Goal: Task Accomplishment & Management: Manage account settings

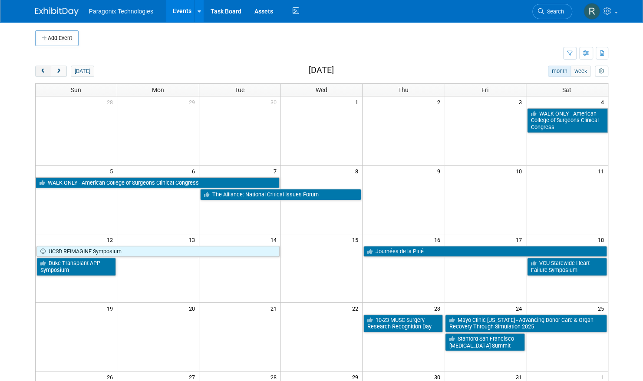
click at [39, 71] on button "prev" at bounding box center [43, 71] width 16 height 11
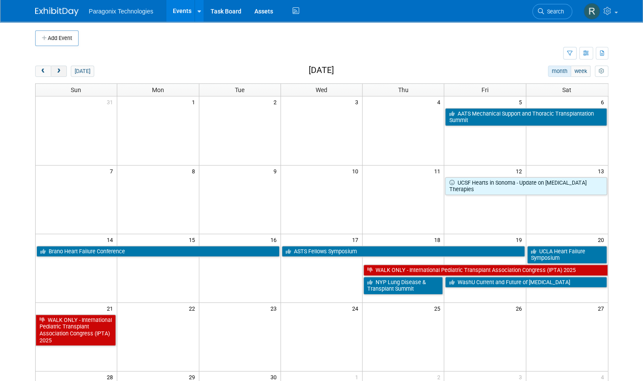
click at [63, 75] on button "next" at bounding box center [59, 71] width 16 height 11
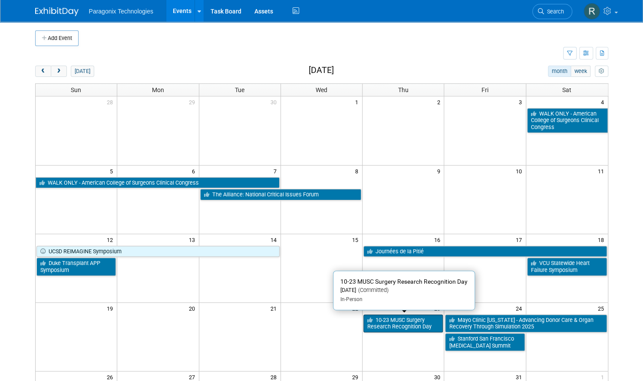
click at [400, 320] on link "10-23 MUSC Surgery Research Recognition Day" at bounding box center [403, 323] width 79 height 18
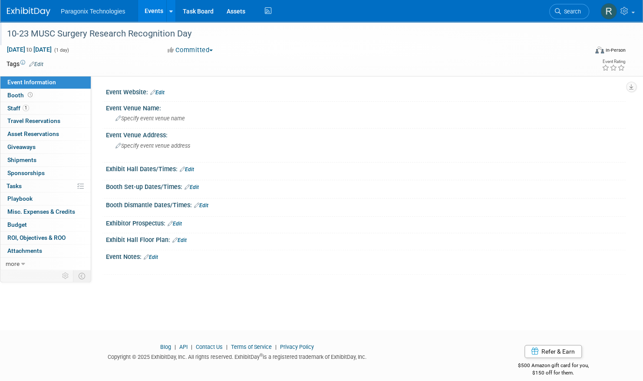
click at [26, 31] on div "10-23 MUSC Surgery Research Recognition Day" at bounding box center [288, 34] width 569 height 16
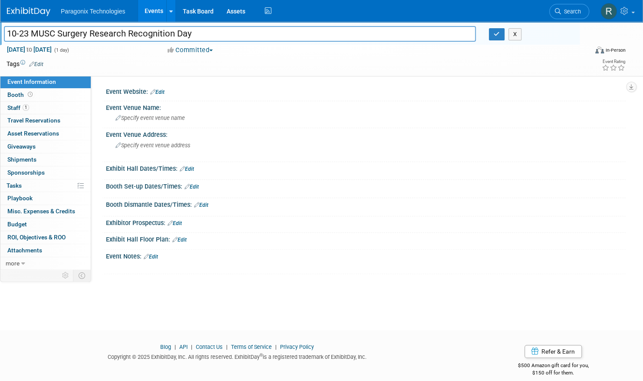
drag, startPoint x: 26, startPoint y: 31, endPoint x: -11, endPoint y: 33, distance: 37.4
click at [0, 33] on html "Paragonix Technologies Events Add Event Bulk Upload Events Shareable Event Boar…" at bounding box center [321, 190] width 643 height 381
type input "MUSC Surgery Research Recognition Day"
click at [490, 34] on button "button" at bounding box center [497, 34] width 16 height 12
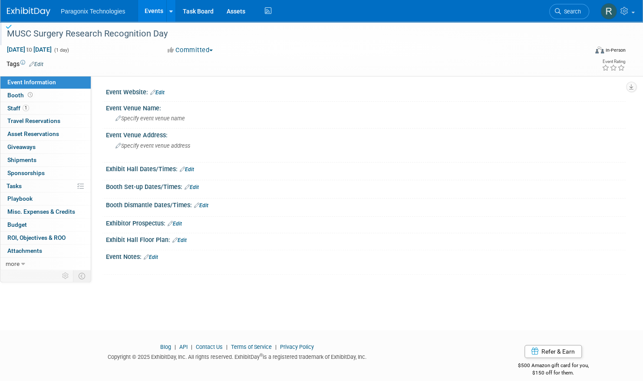
click at [145, 36] on div "MUSC Surgery Research Recognition Day" at bounding box center [288, 34] width 569 height 16
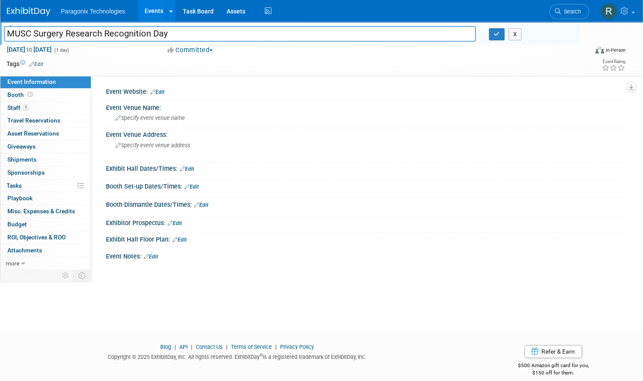
click at [145, 36] on input "MUSC Surgery Research Recognition Day" at bounding box center [240, 33] width 472 height 15
click at [163, 89] on link "Edit" at bounding box center [157, 92] width 14 height 6
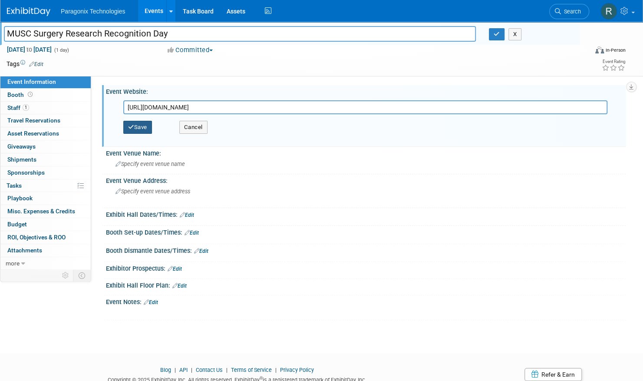
type input "https://medicine.musc.edu/departments/surgery/education/resident-research/surge…"
click at [148, 125] on button "Save" at bounding box center [137, 127] width 29 height 13
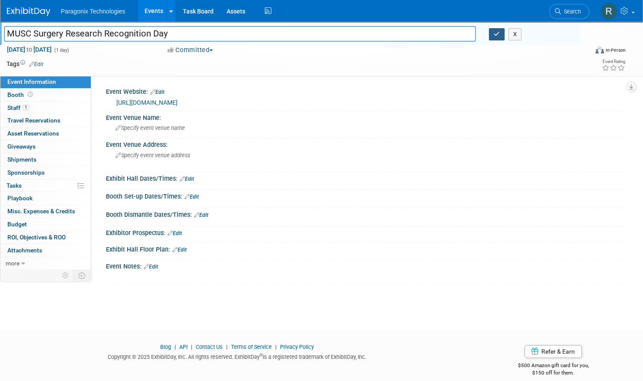
click at [496, 35] on icon "button" at bounding box center [497, 34] width 6 height 6
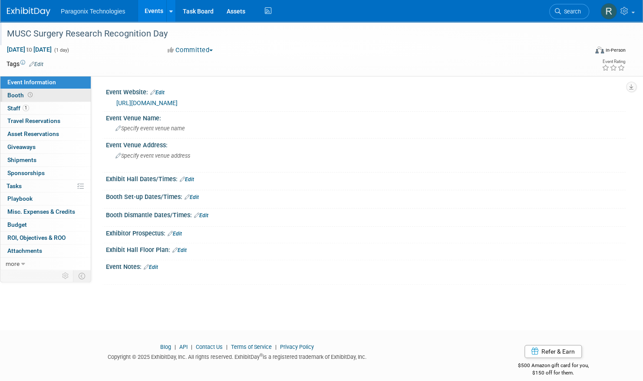
click at [53, 99] on link "Booth" at bounding box center [45, 95] width 90 height 13
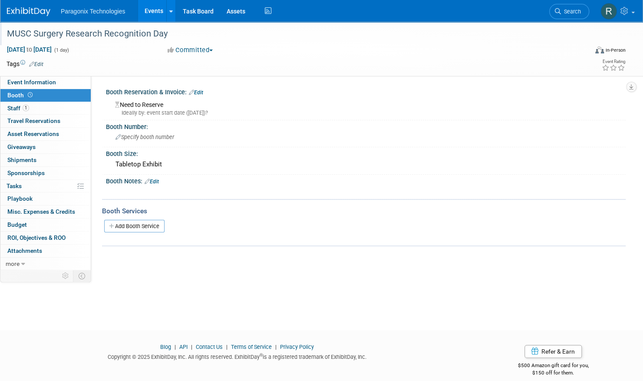
click at [195, 92] on link "Edit" at bounding box center [196, 92] width 14 height 6
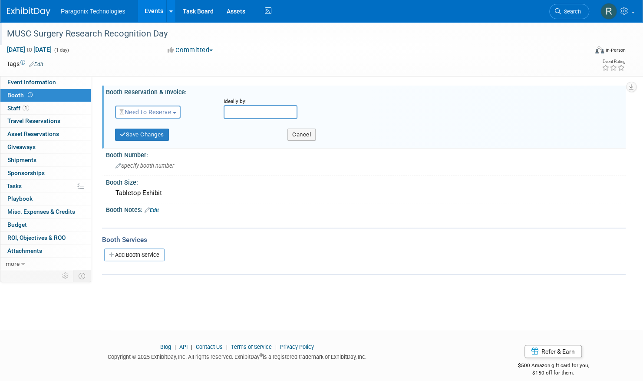
click at [162, 113] on span "Need to Reserve" at bounding box center [145, 112] width 52 height 7
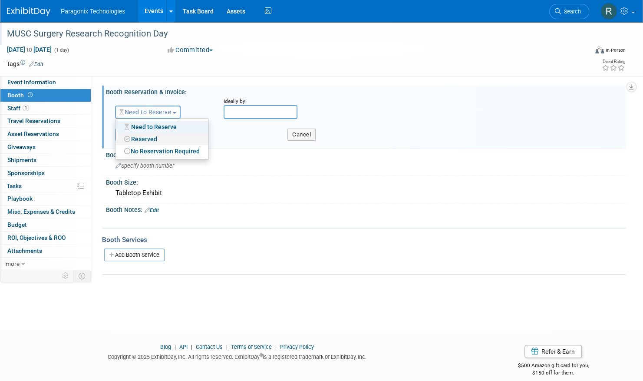
click at [159, 136] on link "Reserved" at bounding box center [162, 139] width 93 height 12
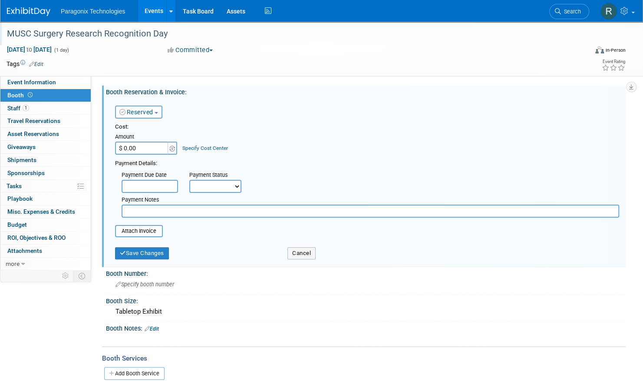
click at [126, 145] on input "$ 0.00" at bounding box center [142, 148] width 54 height 13
click at [129, 146] on input "$ 0.00" at bounding box center [142, 148] width 54 height 13
click at [127, 148] on input "$ 0.00" at bounding box center [142, 148] width 54 height 13
type input "$ 1,000.00"
click at [209, 187] on select "Not Paid Yet Partially Paid Paid in Full" at bounding box center [215, 186] width 52 height 13
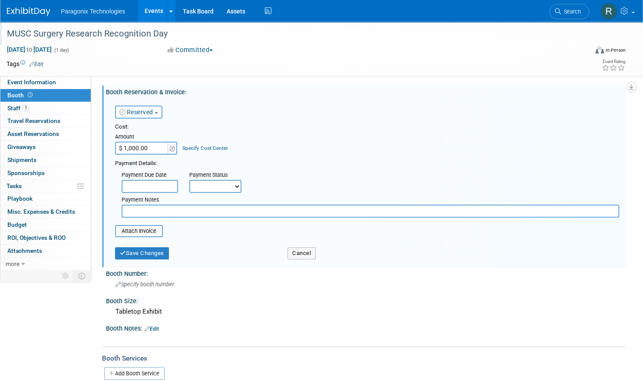
select select "3"
click at [189, 180] on select "Not Paid Yet Partially Paid Paid in Full" at bounding box center [215, 186] width 52 height 13
click at [138, 258] on button "Save Changes" at bounding box center [142, 253] width 54 height 12
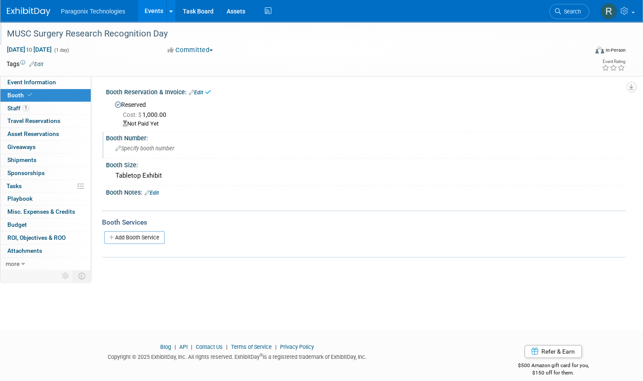
click at [151, 144] on div "Specify booth number" at bounding box center [365, 148] width 507 height 13
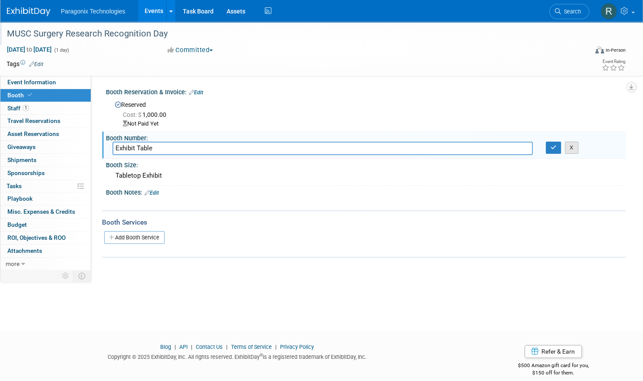
type input "Exhibit Table"
click at [571, 149] on button "X" at bounding box center [571, 148] width 13 height 12
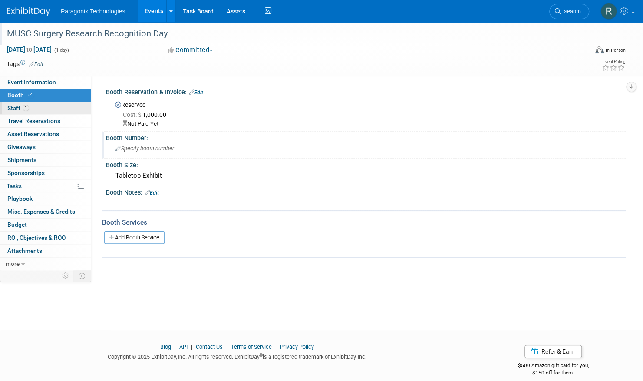
click at [38, 108] on link "1 Staff 1" at bounding box center [45, 108] width 90 height 13
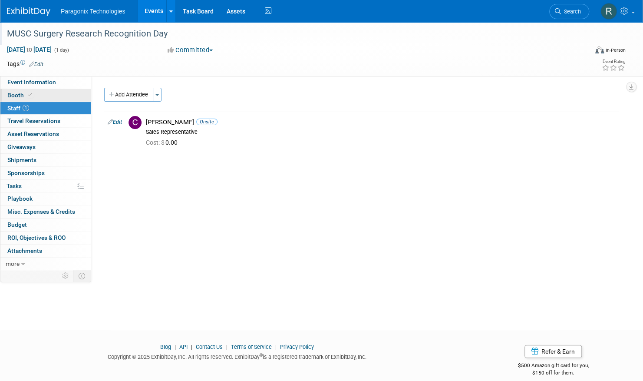
click at [44, 99] on link "Booth" at bounding box center [45, 95] width 90 height 13
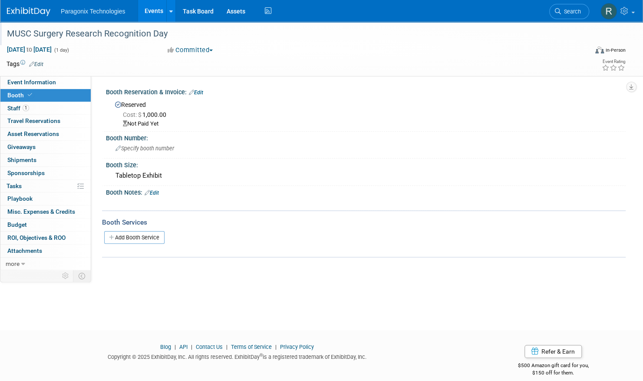
click at [146, 10] on link "Events" at bounding box center [154, 11] width 32 height 22
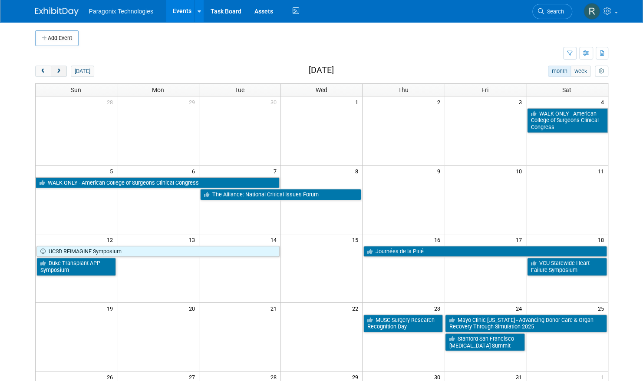
click at [60, 71] on span "next" at bounding box center [59, 72] width 7 height 6
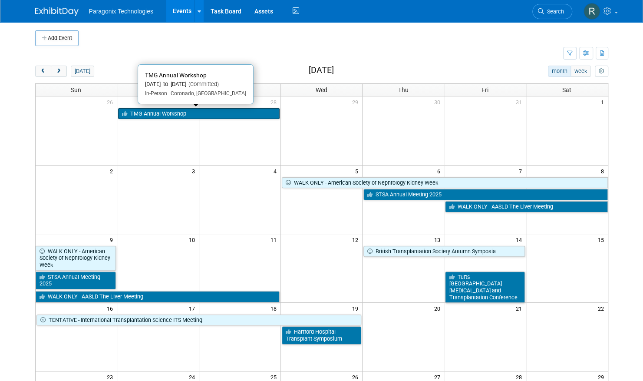
click at [187, 111] on link "TMG Annual Workshop" at bounding box center [199, 113] width 162 height 11
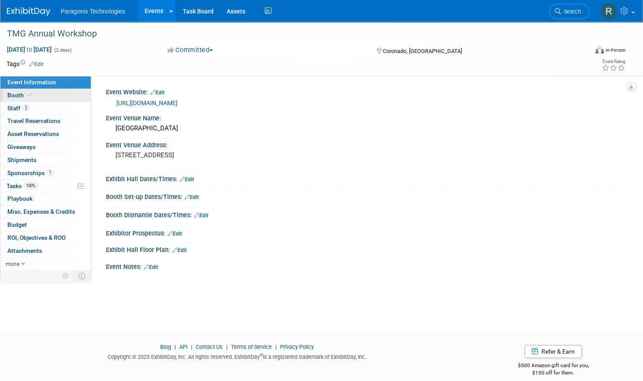
click at [50, 96] on link "Booth" at bounding box center [45, 95] width 90 height 13
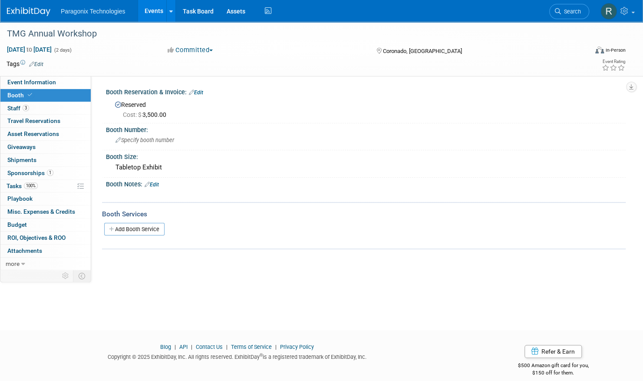
click at [156, 10] on link "Events" at bounding box center [154, 11] width 32 height 22
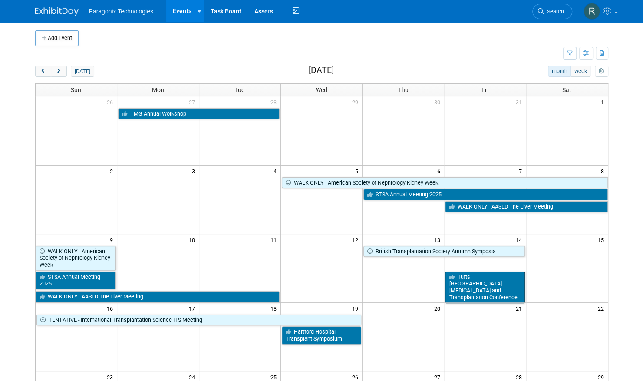
click at [482, 279] on link "Tufts [GEOGRAPHIC_DATA] [MEDICAL_DATA] and Transplantation Conference" at bounding box center [484, 287] width 79 height 32
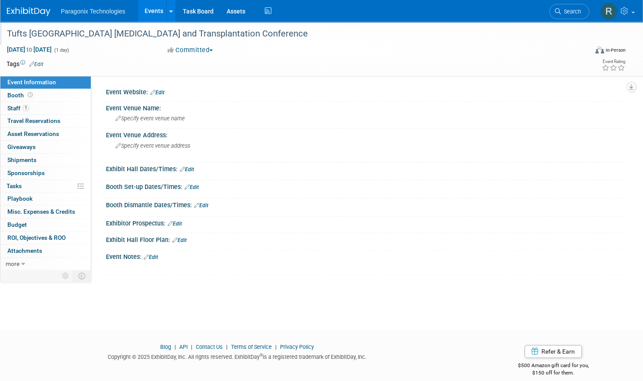
click at [70, 36] on div "Tufts [GEOGRAPHIC_DATA] [MEDICAL_DATA] and Transplantation Conference" at bounding box center [288, 34] width 569 height 16
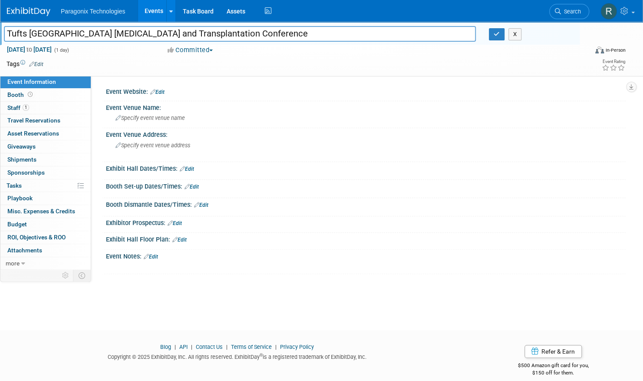
click at [70, 36] on input "Tufts [GEOGRAPHIC_DATA] [MEDICAL_DATA] and Transplantation Conference" at bounding box center [240, 33] width 472 height 15
click at [505, 33] on div "X" at bounding box center [531, 34] width 84 height 12
click at [498, 34] on icon "button" at bounding box center [497, 34] width 6 height 6
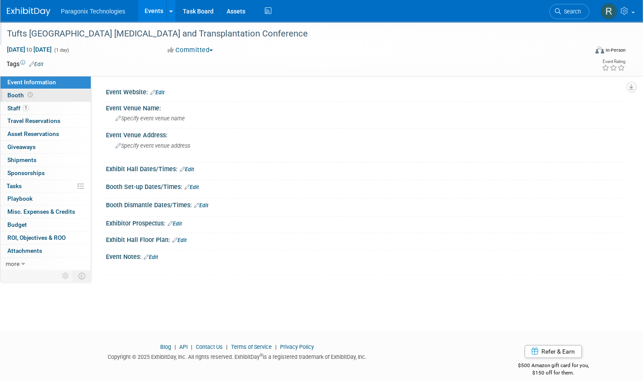
click at [52, 96] on link "Booth" at bounding box center [45, 95] width 90 height 13
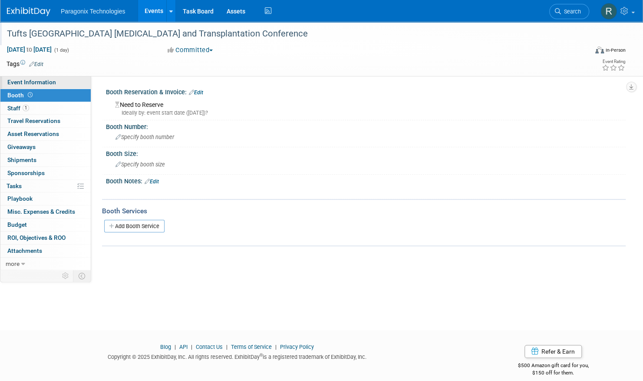
click at [53, 81] on span "Event Information" at bounding box center [31, 82] width 49 height 7
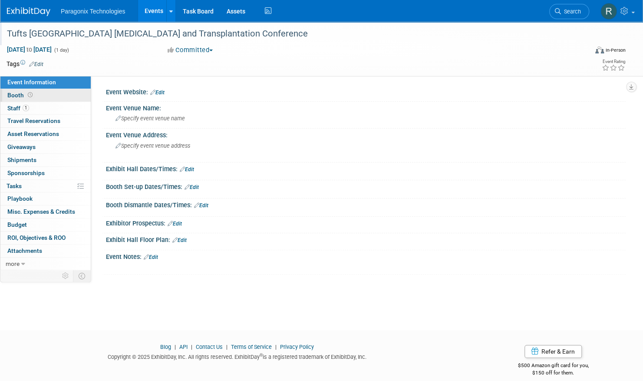
click at [65, 91] on link "Booth" at bounding box center [45, 95] width 90 height 13
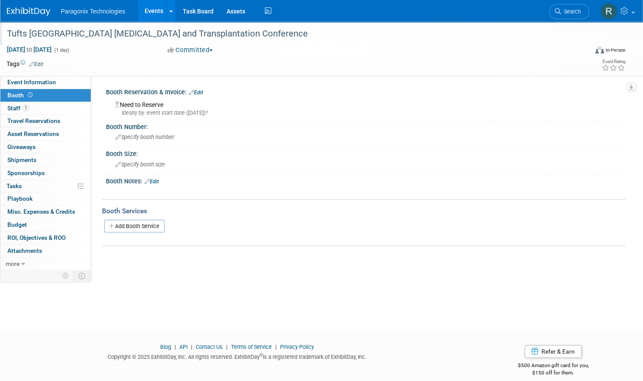
click at [202, 91] on link "Edit" at bounding box center [196, 92] width 14 height 6
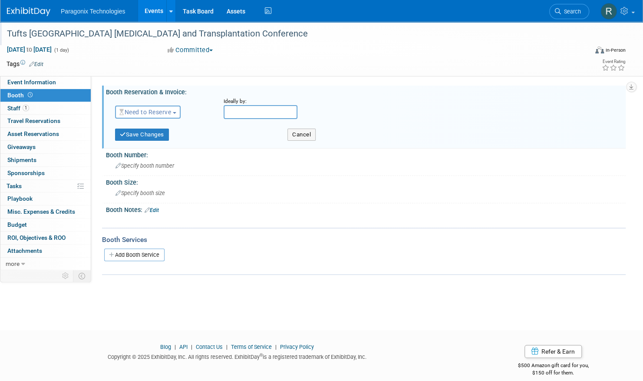
click at [167, 111] on span "Need to Reserve" at bounding box center [145, 112] width 52 height 7
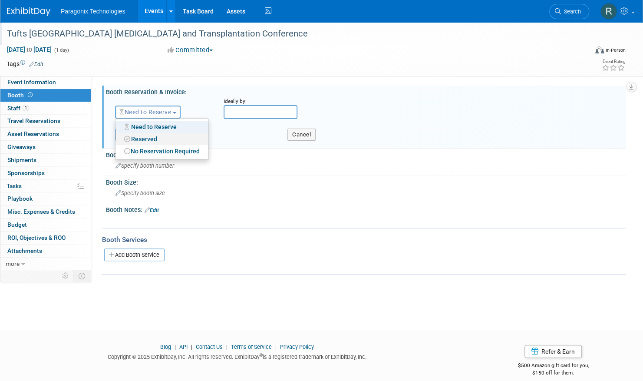
click at [162, 140] on link "Reserved" at bounding box center [162, 139] width 93 height 12
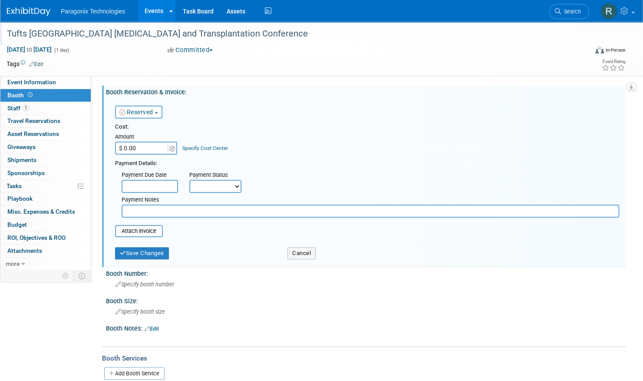
click at [163, 154] on input "$ 0.00" at bounding box center [142, 148] width 54 height 13
click at [203, 192] on select "Not Paid Yet Partially Paid Paid in Full" at bounding box center [215, 186] width 52 height 13
select select "3"
click at [189, 180] on select "Not Paid Yet Partially Paid Paid in Full" at bounding box center [215, 186] width 52 height 13
click at [134, 146] on input "$ 0.00" at bounding box center [142, 148] width 54 height 13
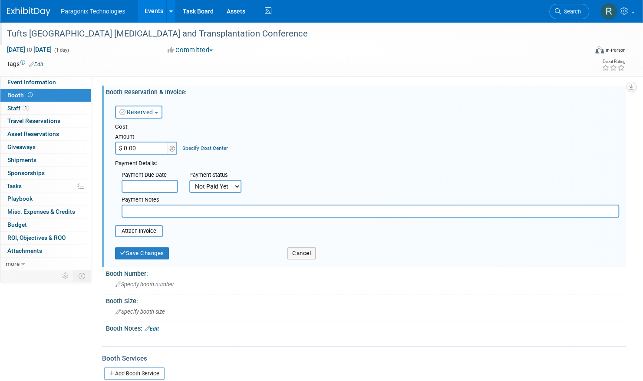
click at [126, 149] on input "$ 0.00" at bounding box center [142, 148] width 54 height 13
click at [122, 146] on input "$ 0.00" at bounding box center [142, 148] width 54 height 13
click at [126, 147] on input "$ 0.00" at bounding box center [142, 148] width 54 height 13
click at [163, 10] on link "Events" at bounding box center [154, 11] width 32 height 22
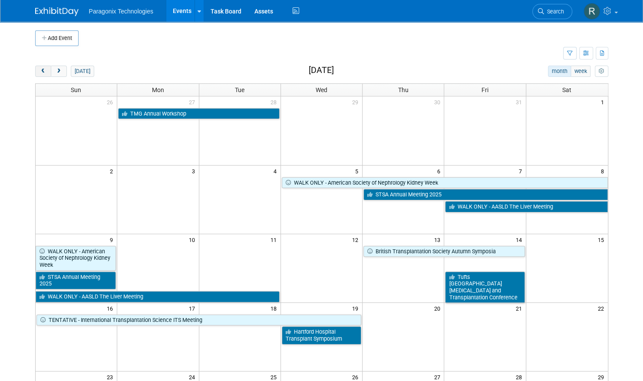
click at [38, 69] on button "prev" at bounding box center [43, 71] width 16 height 11
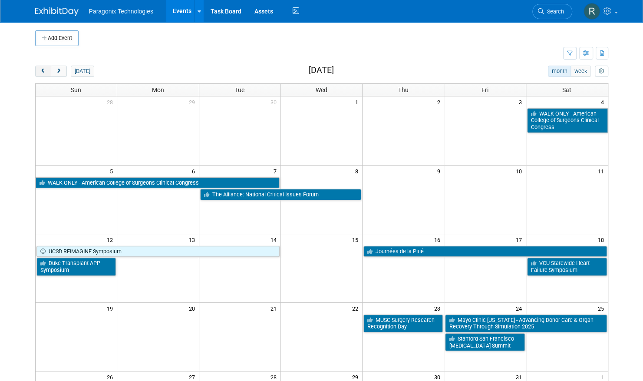
click at [43, 72] on span "prev" at bounding box center [43, 72] width 7 height 6
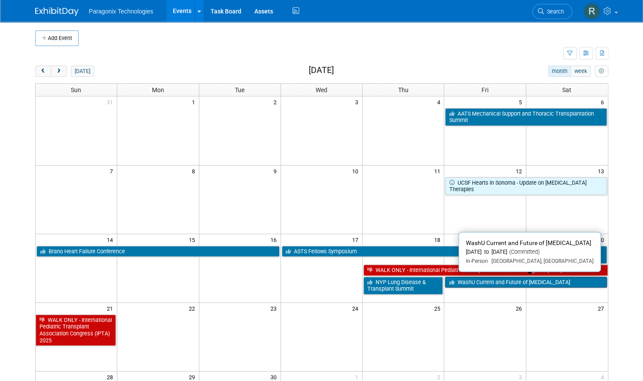
click at [506, 280] on link "WashU Current and Future of [MEDICAL_DATA]" at bounding box center [526, 282] width 162 height 11
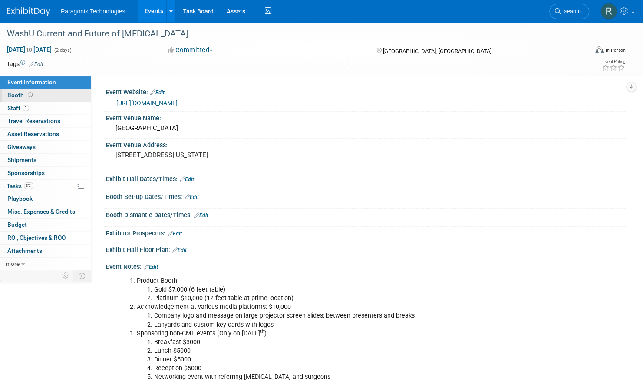
drag, startPoint x: 40, startPoint y: 93, endPoint x: 45, endPoint y: 94, distance: 5.3
click at [40, 93] on link "Booth" at bounding box center [45, 95] width 90 height 13
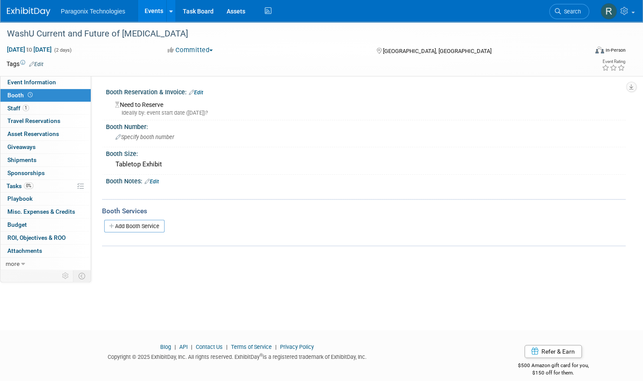
click at [200, 93] on link "Edit" at bounding box center [196, 92] width 14 height 6
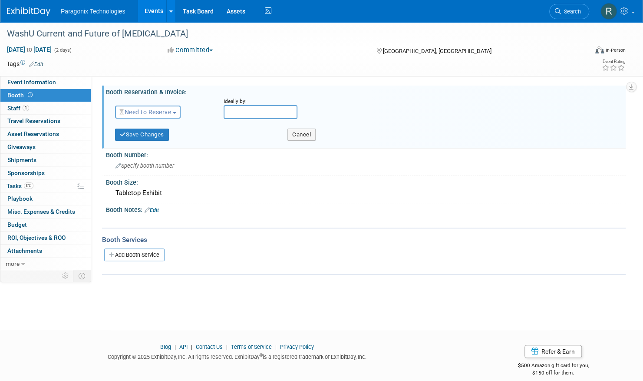
click at [134, 115] on span "Need to Reserve" at bounding box center [145, 112] width 52 height 7
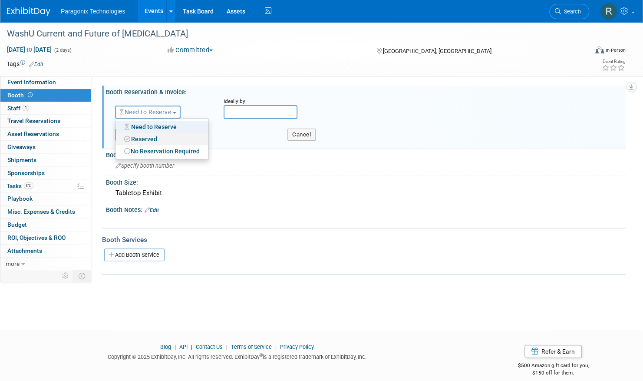
click at [142, 137] on link "Reserved" at bounding box center [162, 139] width 93 height 12
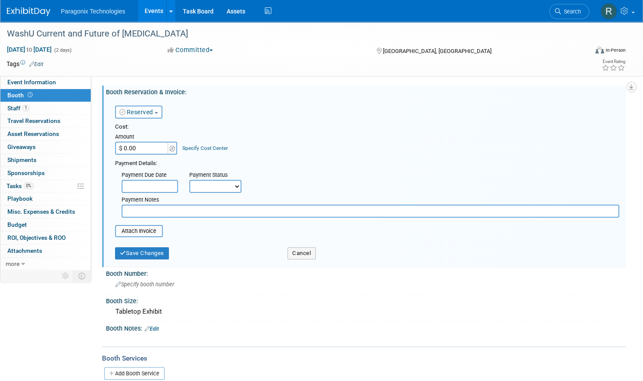
click at [127, 149] on input "$ 0.00" at bounding box center [142, 148] width 54 height 13
click at [126, 147] on input "$ 0.00" at bounding box center [142, 148] width 54 height 13
type input "$ 7,000.00"
click at [206, 182] on select "Not Paid Yet Partially Paid Paid in Full" at bounding box center [215, 186] width 52 height 13
click at [189, 180] on select "Not Paid Yet Partially Paid Paid in Full" at bounding box center [215, 186] width 52 height 13
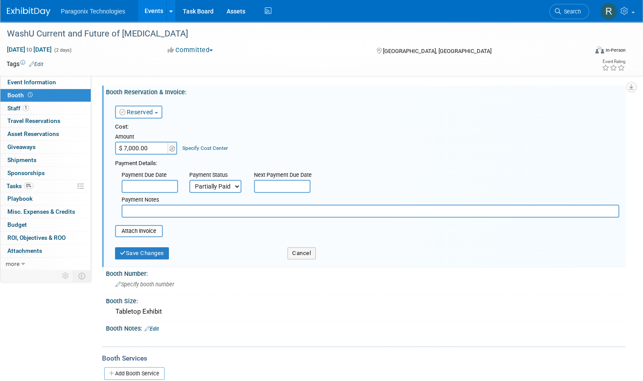
click at [217, 191] on select "Not Paid Yet Partially Paid Paid in Full" at bounding box center [215, 186] width 52 height 13
select select "3"
click at [189, 180] on select "Not Paid Yet Partially Paid Paid in Full" at bounding box center [215, 186] width 52 height 13
click at [150, 247] on div "Save Changes" at bounding box center [195, 250] width 172 height 18
click at [150, 248] on button "Save Changes" at bounding box center [142, 253] width 54 height 12
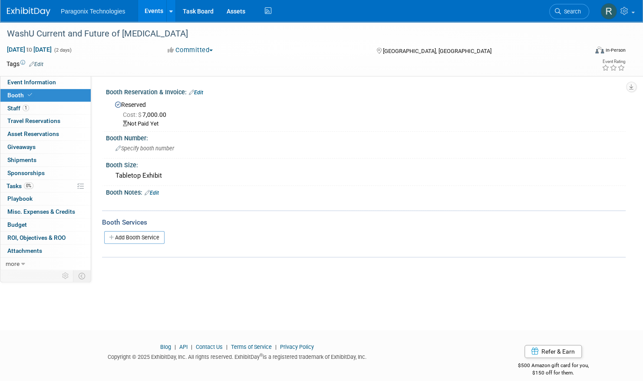
click at [138, 10] on link "Events" at bounding box center [154, 11] width 32 height 22
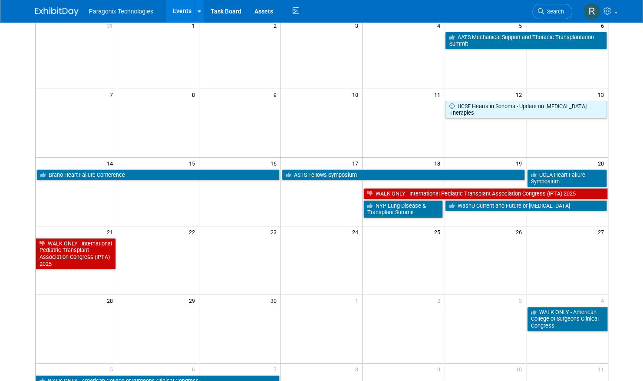
scroll to position [43, 0]
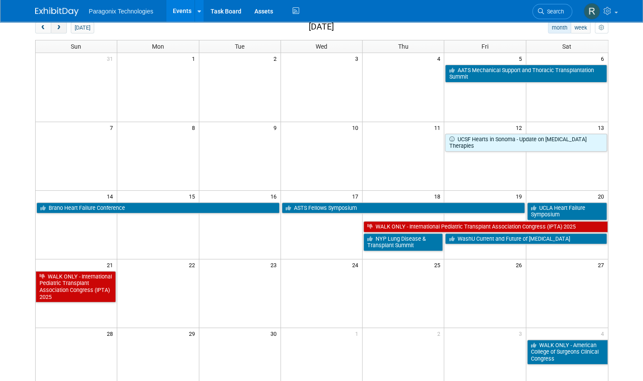
click at [58, 26] on span "next" at bounding box center [59, 28] width 7 height 6
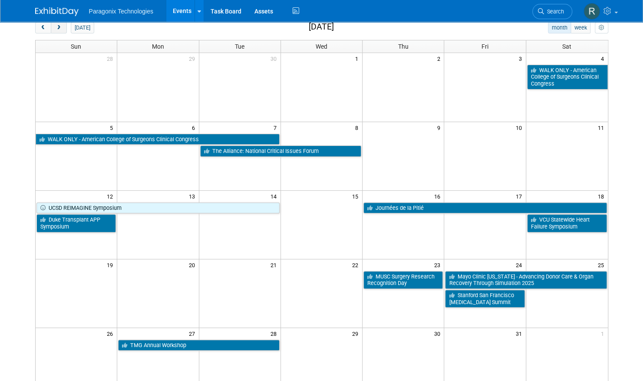
click at [52, 27] on button "next" at bounding box center [59, 27] width 16 height 11
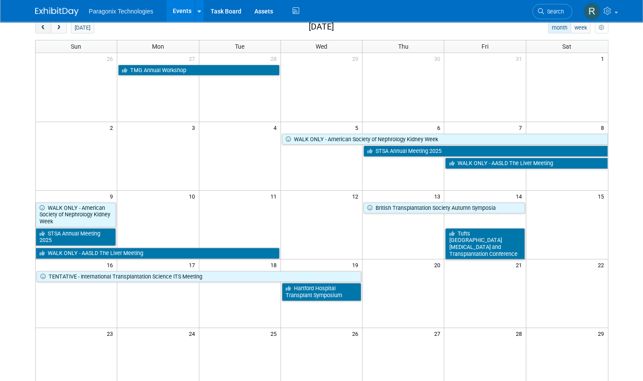
click at [42, 28] on span "prev" at bounding box center [43, 28] width 7 height 6
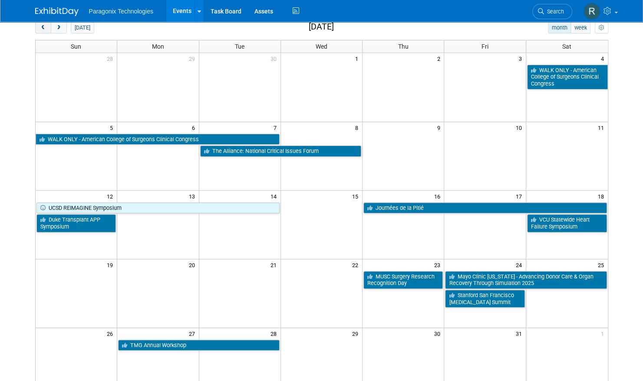
click at [42, 28] on span "prev" at bounding box center [43, 28] width 7 height 6
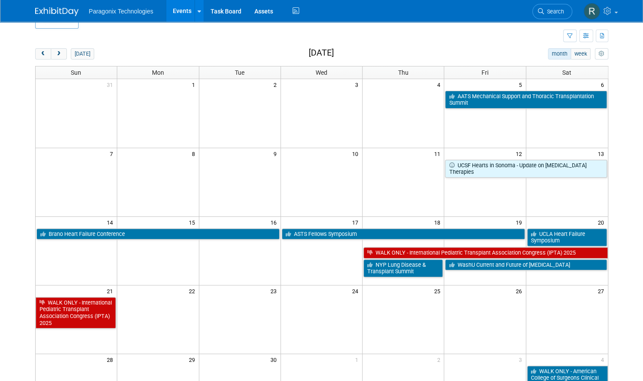
scroll to position [0, 0]
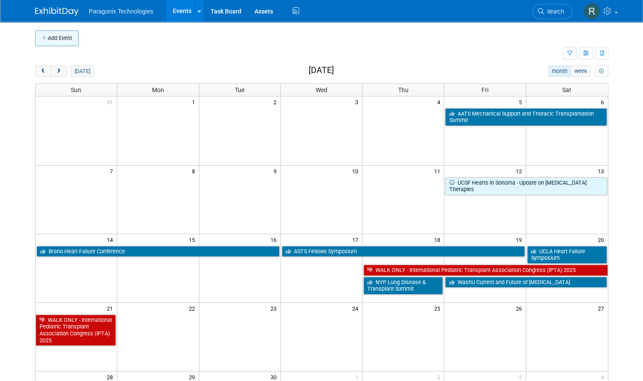
click at [62, 36] on button "Add Event" at bounding box center [56, 38] width 43 height 16
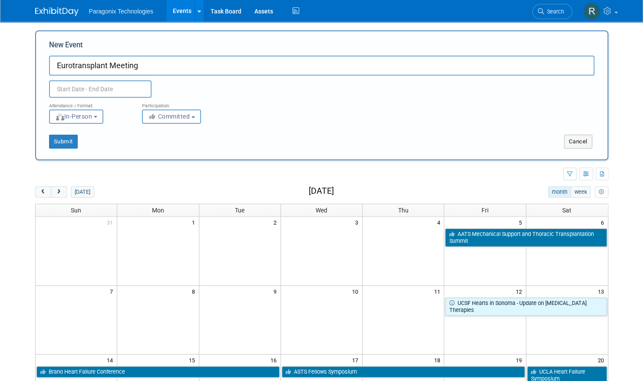
type input "Eurotransplant Meeting"
click at [119, 89] on input "text" at bounding box center [100, 88] width 102 height 17
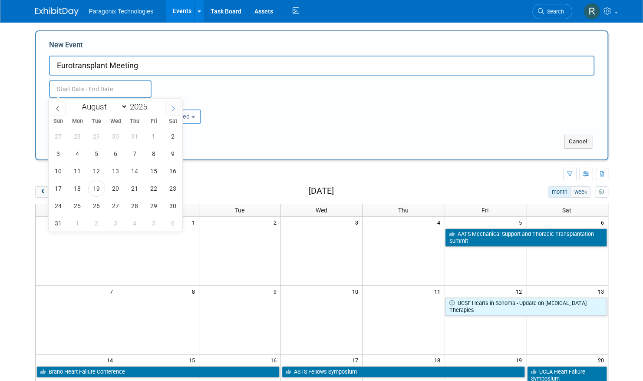
click at [175, 106] on icon at bounding box center [173, 109] width 6 height 6
select select "8"
click at [128, 187] on span "25" at bounding box center [134, 188] width 17 height 17
click at [147, 187] on span "26" at bounding box center [153, 188] width 17 height 17
type input "[DATE] to [DATE]"
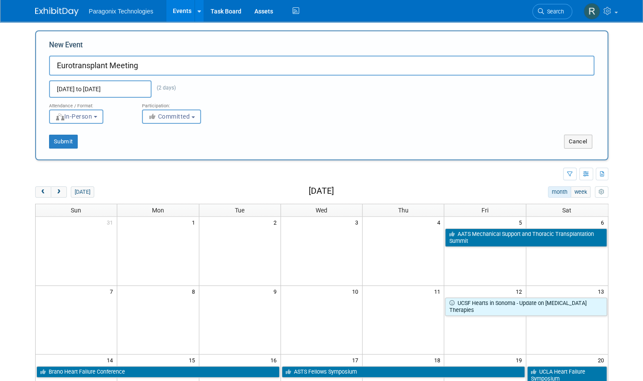
click at [178, 122] on button "Committed" at bounding box center [171, 116] width 59 height 14
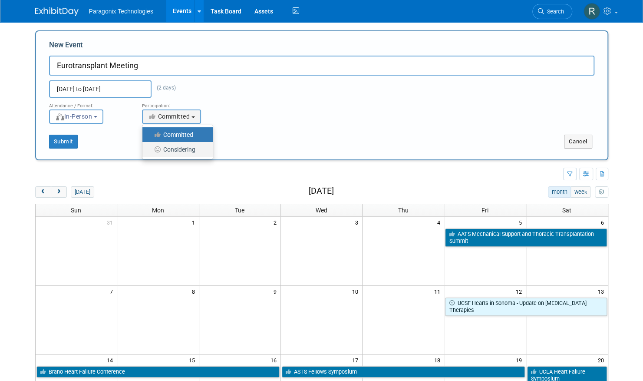
click at [179, 149] on label "Considering" at bounding box center [175, 149] width 57 height 11
click at [150, 149] on input "Considering" at bounding box center [148, 150] width 6 height 6
select select "2"
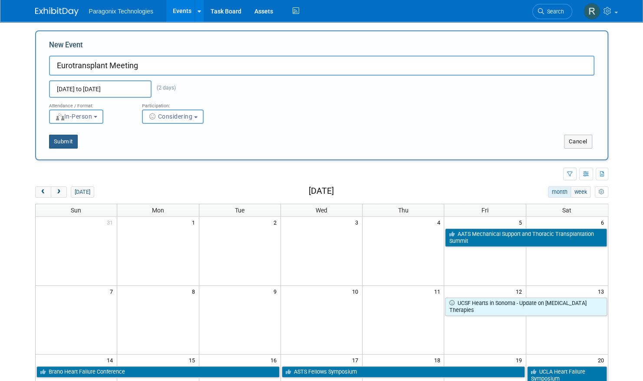
click at [60, 142] on button "Submit" at bounding box center [63, 142] width 29 height 14
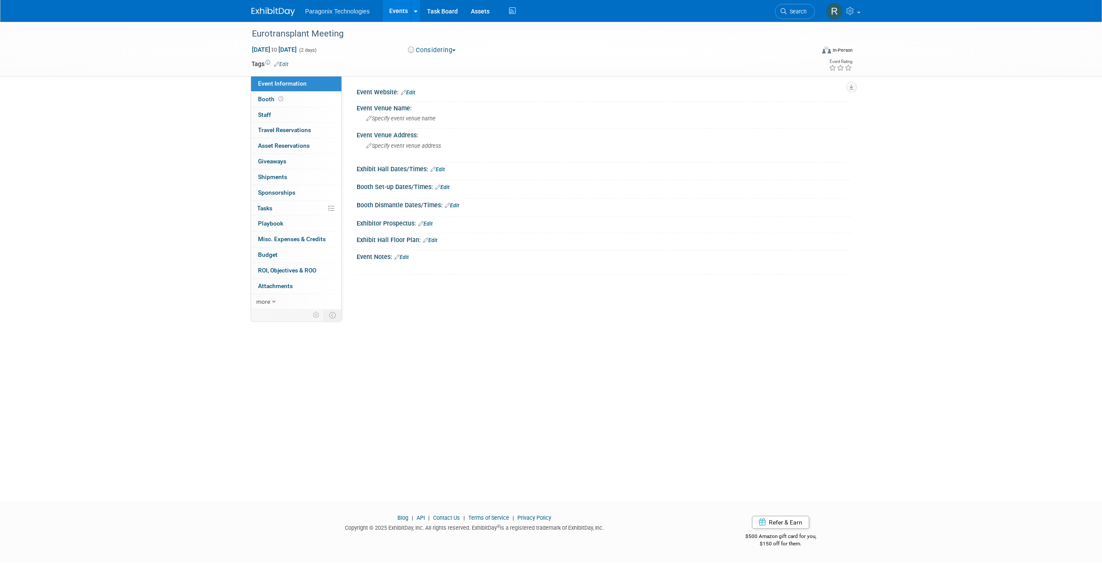
click at [414, 91] on link "Edit" at bounding box center [408, 92] width 14 height 6
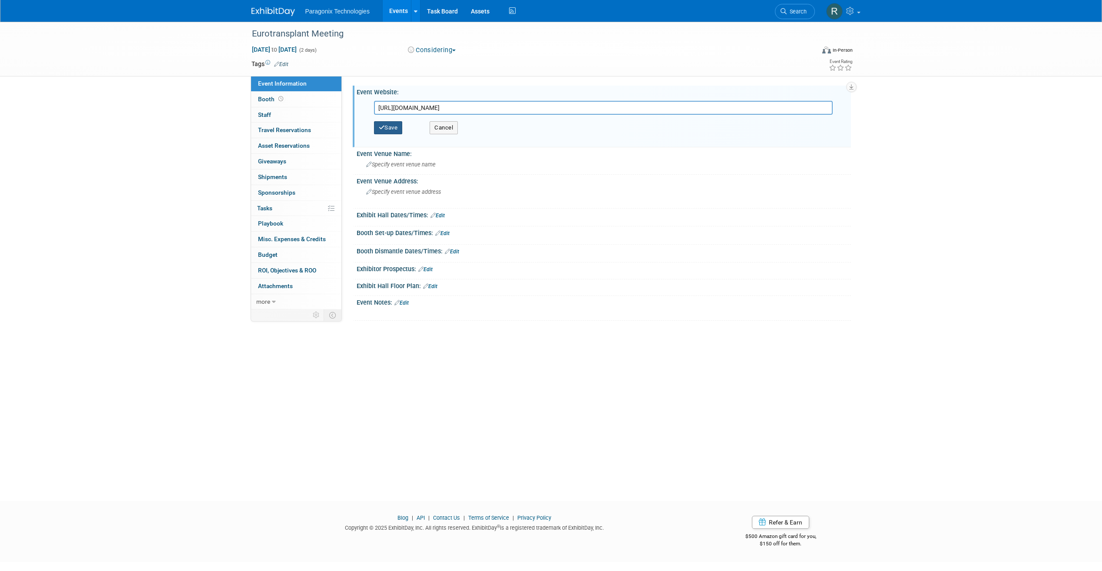
type input "[URL][DOMAIN_NAME]"
click at [390, 131] on button "Save" at bounding box center [388, 127] width 29 height 13
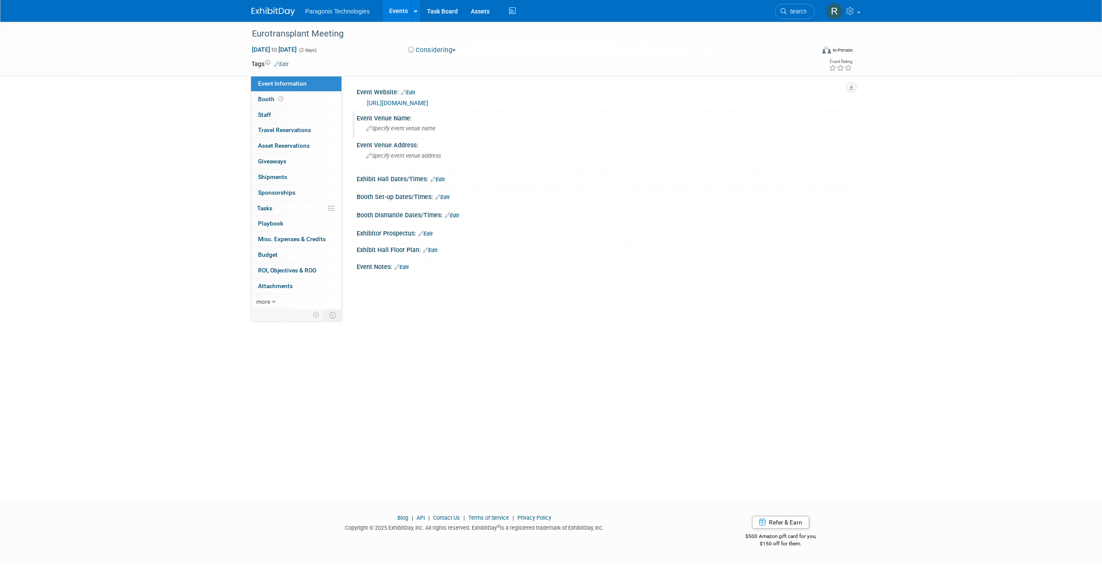
click at [396, 120] on div "Event Venue Name:" at bounding box center [604, 117] width 494 height 11
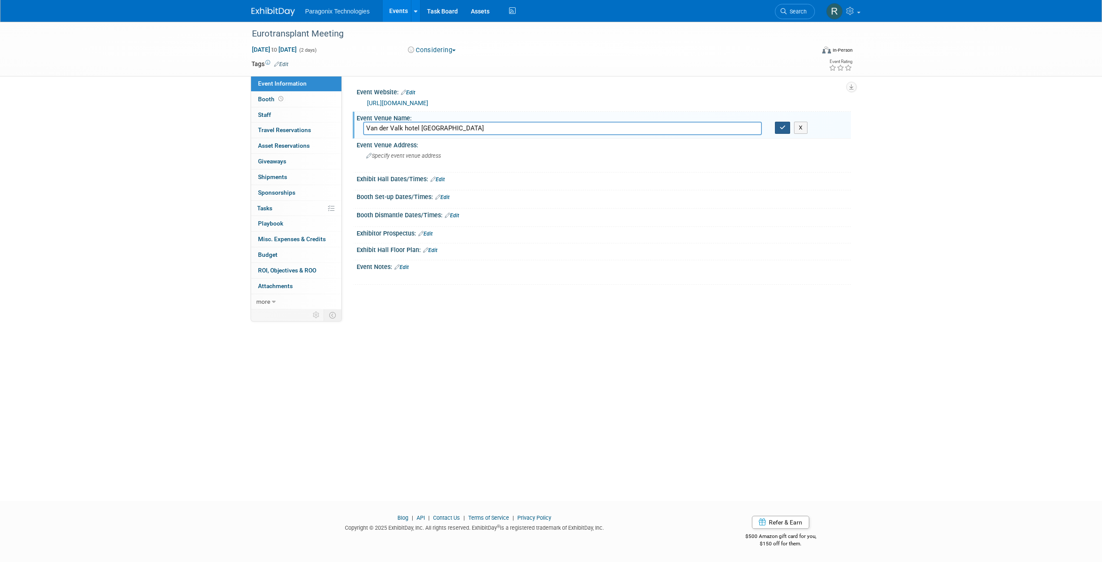
type input "Van der Valk hotel Sassenheim"
click at [643, 126] on icon "button" at bounding box center [783, 128] width 6 height 6
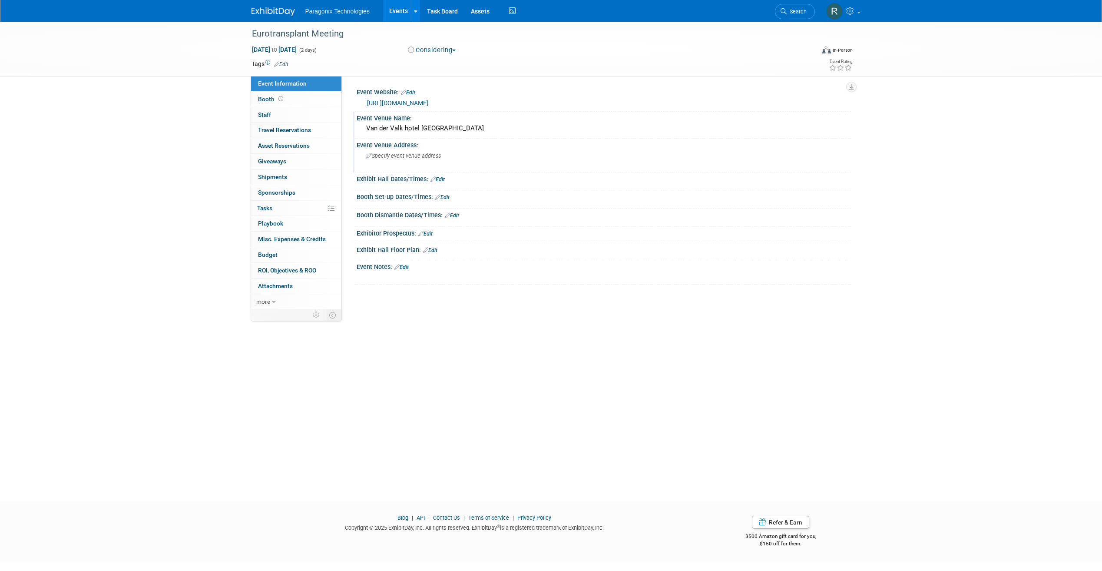
click at [407, 155] on span "Specify event venue address" at bounding box center [403, 155] width 75 height 7
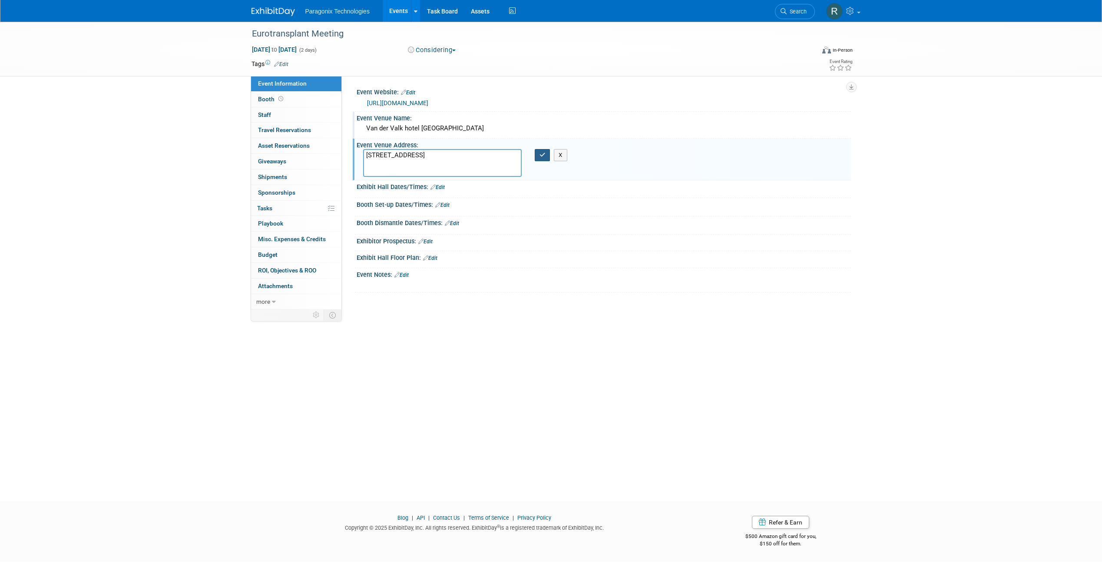
type textarea "Warmonderweg 8 2171 AH Sassenheim The Netherlands"
click at [537, 154] on button "button" at bounding box center [543, 155] width 16 height 12
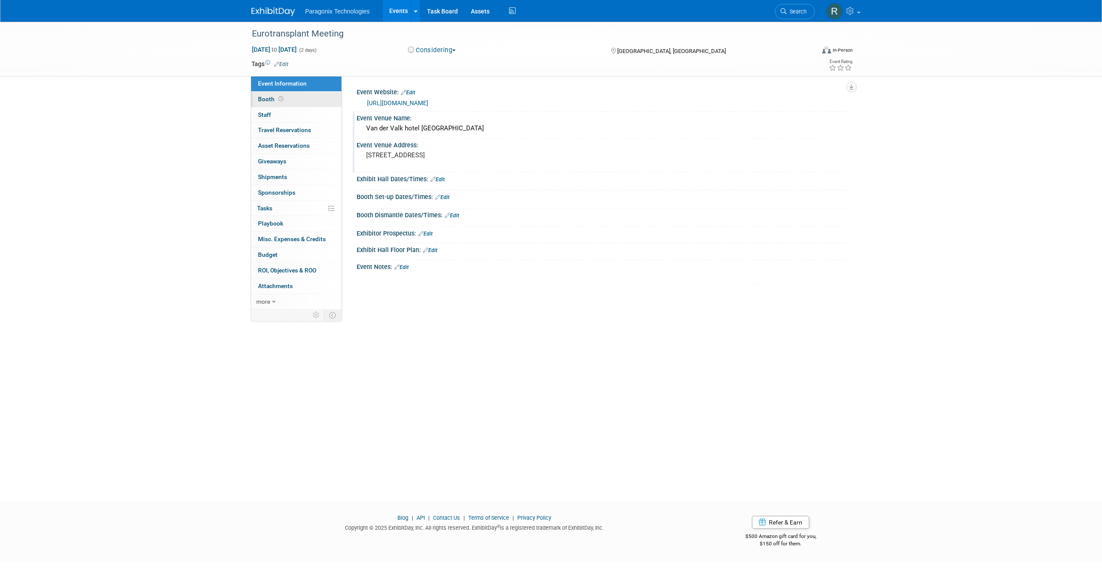
click at [299, 102] on link "Booth" at bounding box center [296, 99] width 90 height 15
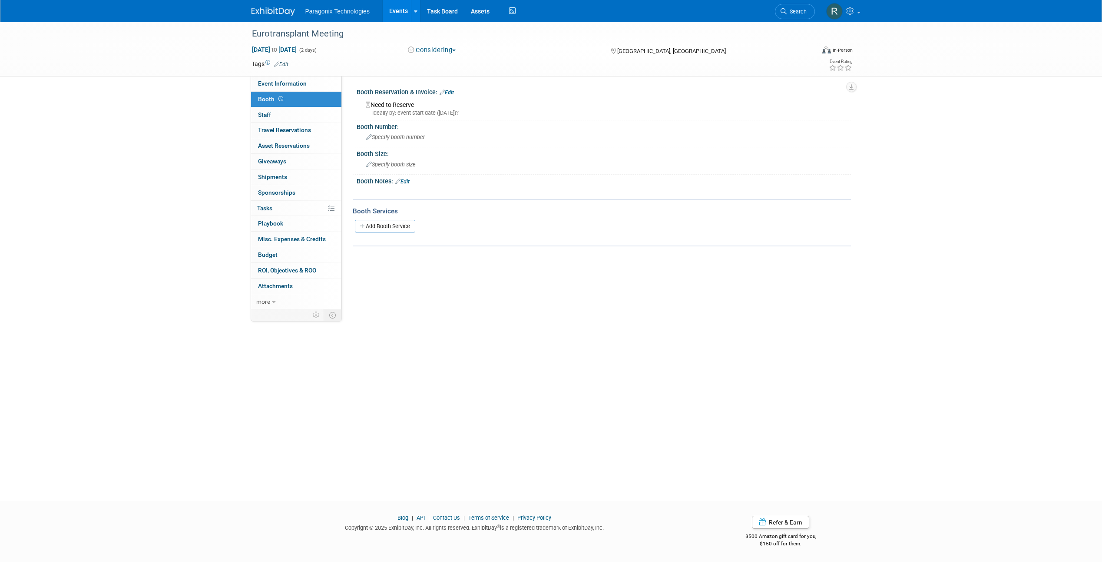
click at [410, 179] on link "Edit" at bounding box center [402, 181] width 14 height 6
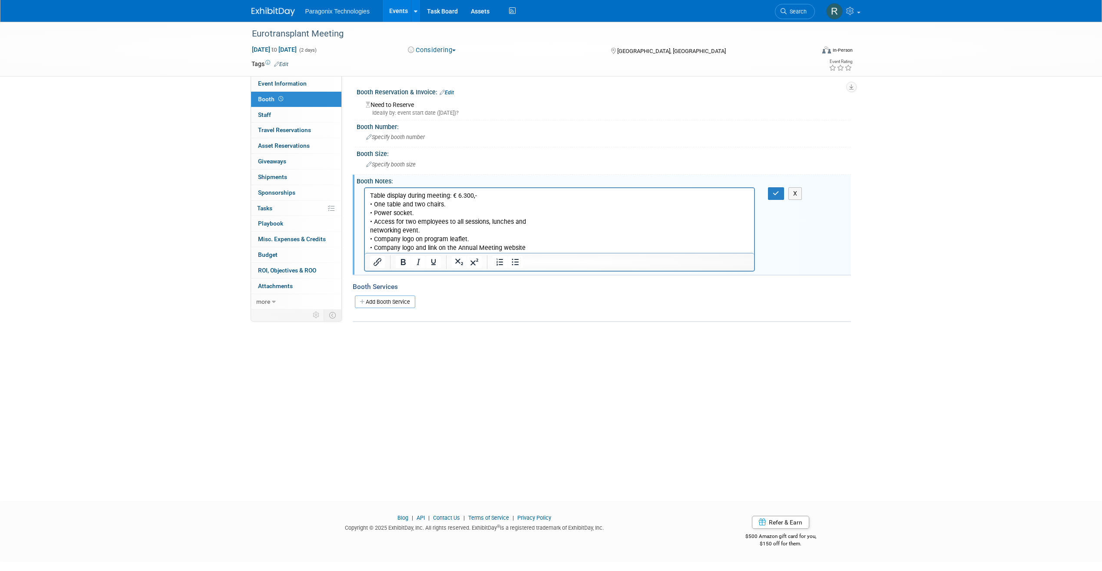
click at [479, 190] on html "Table display during meeting: € 6.300,- • One table and two chairs. • Power soc…" at bounding box center [559, 220] width 390 height 65
click at [643, 189] on div "X" at bounding box center [781, 193] width 27 height 13
click at [643, 192] on button "button" at bounding box center [776, 193] width 16 height 13
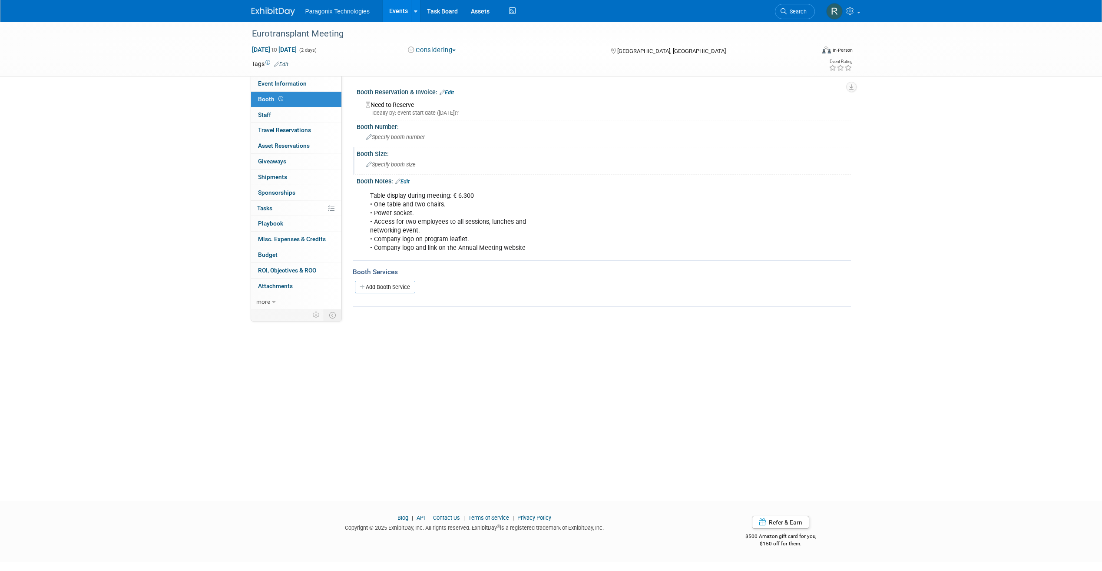
click at [396, 165] on span "Specify booth size" at bounding box center [391, 164] width 50 height 7
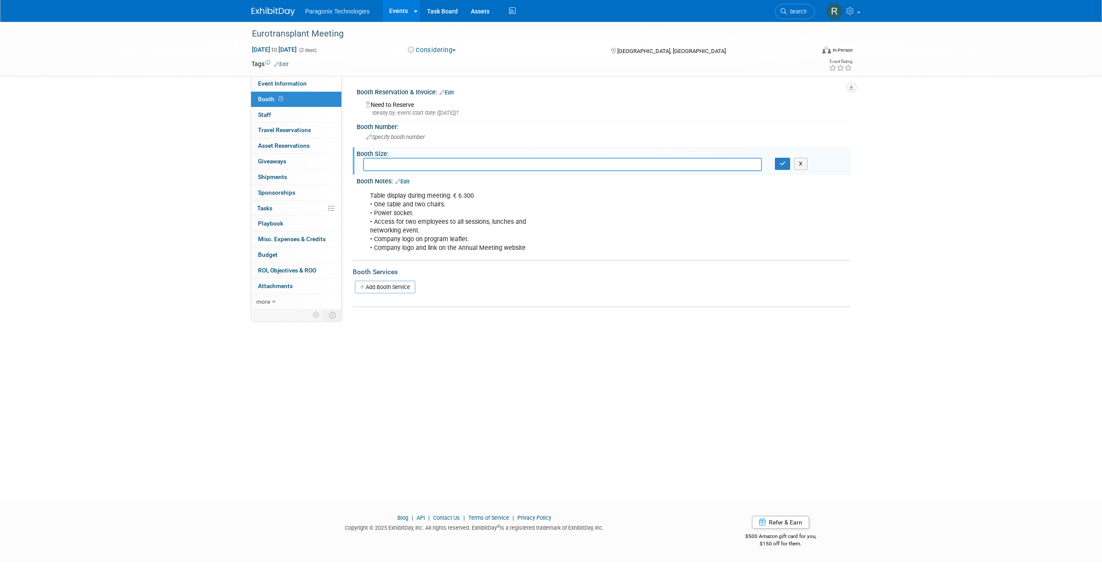
type input "x"
type input "Exhibit Table"
click at [643, 162] on icon "button" at bounding box center [783, 164] width 6 height 6
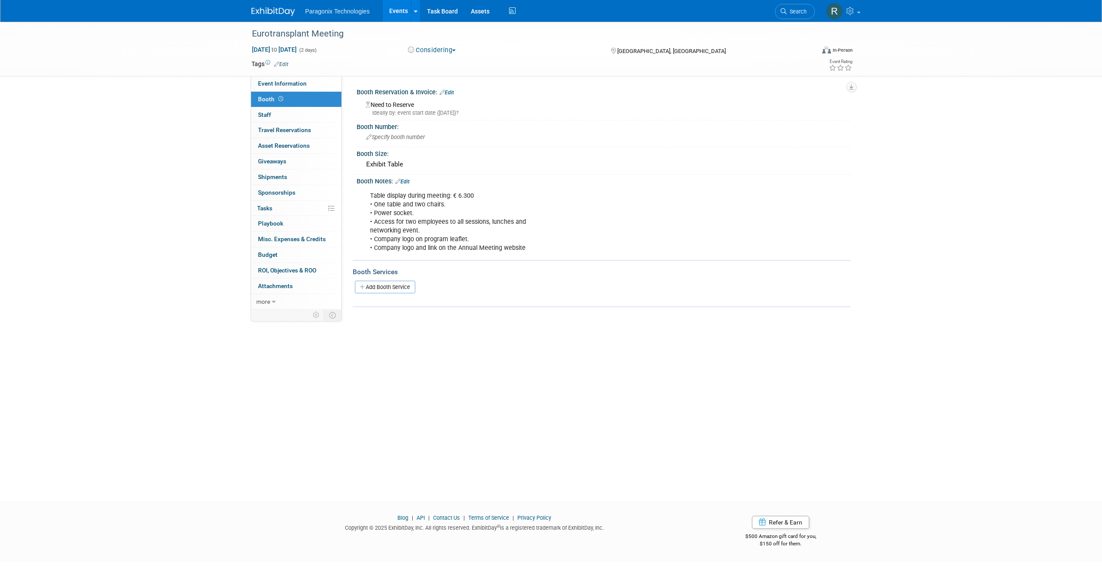
click at [397, 9] on link "Events" at bounding box center [399, 11] width 32 height 22
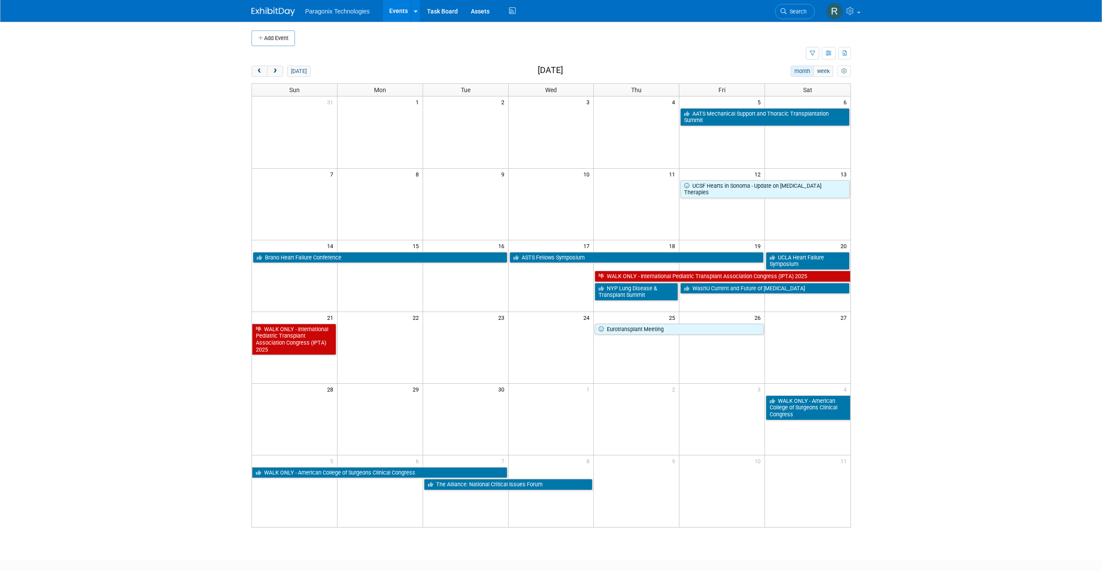
click at [397, 8] on link "Events" at bounding box center [399, 11] width 32 height 22
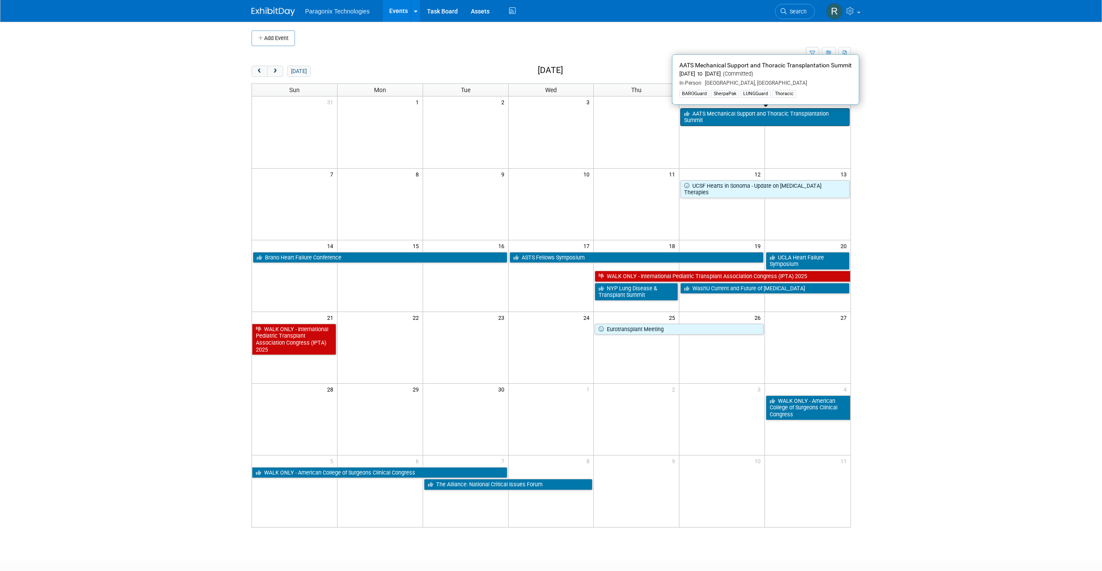
click at [708, 112] on link "AATS Mechanical Support and Thoracic Transplantation Summit" at bounding box center [764, 117] width 169 height 18
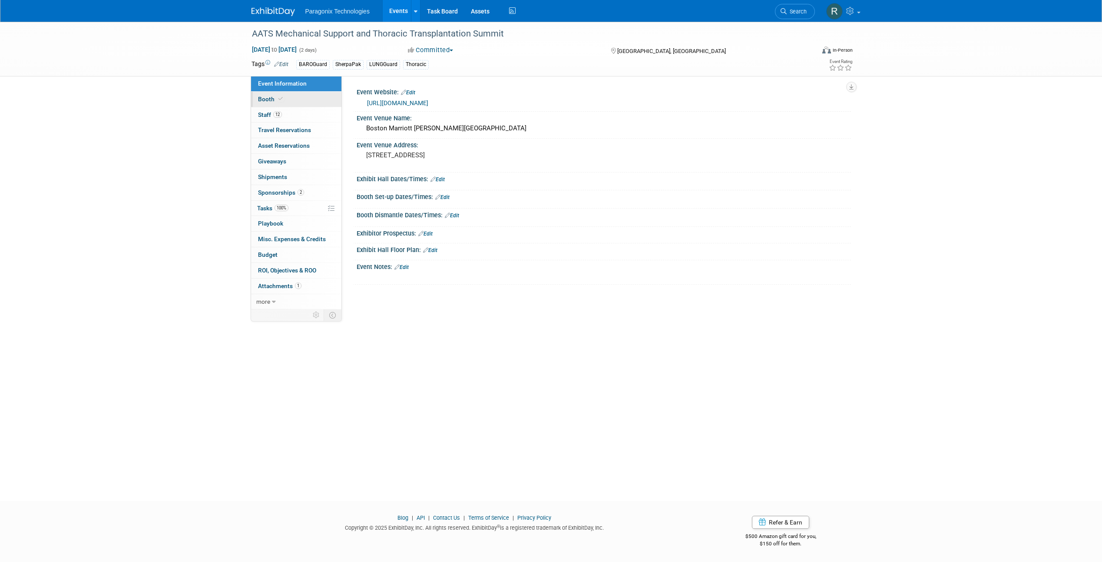
click at [326, 101] on link "Booth" at bounding box center [296, 99] width 90 height 15
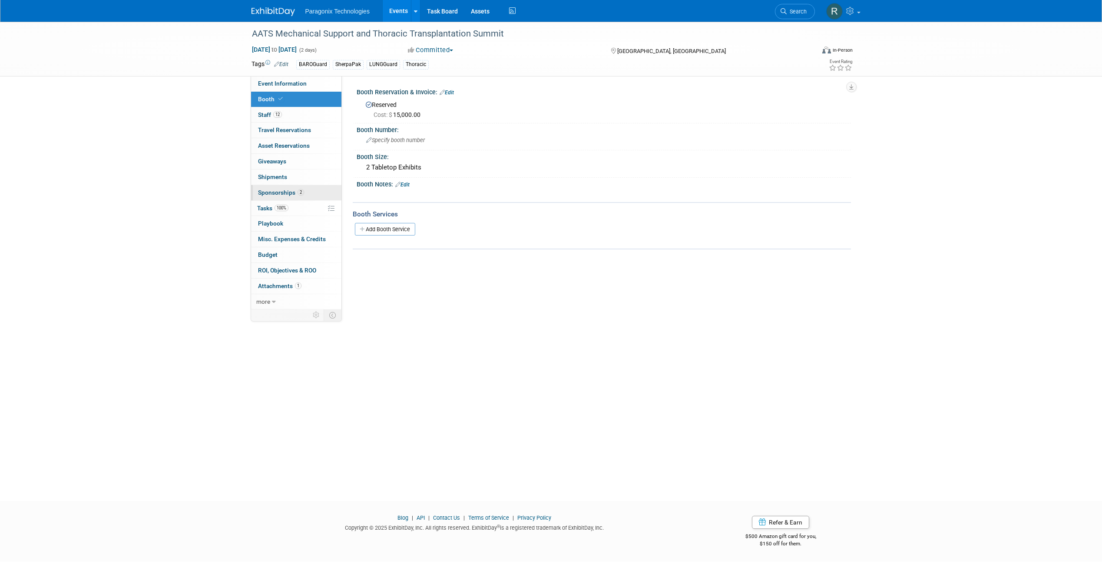
click at [307, 189] on link "2 Sponsorships 2" at bounding box center [296, 192] width 90 height 15
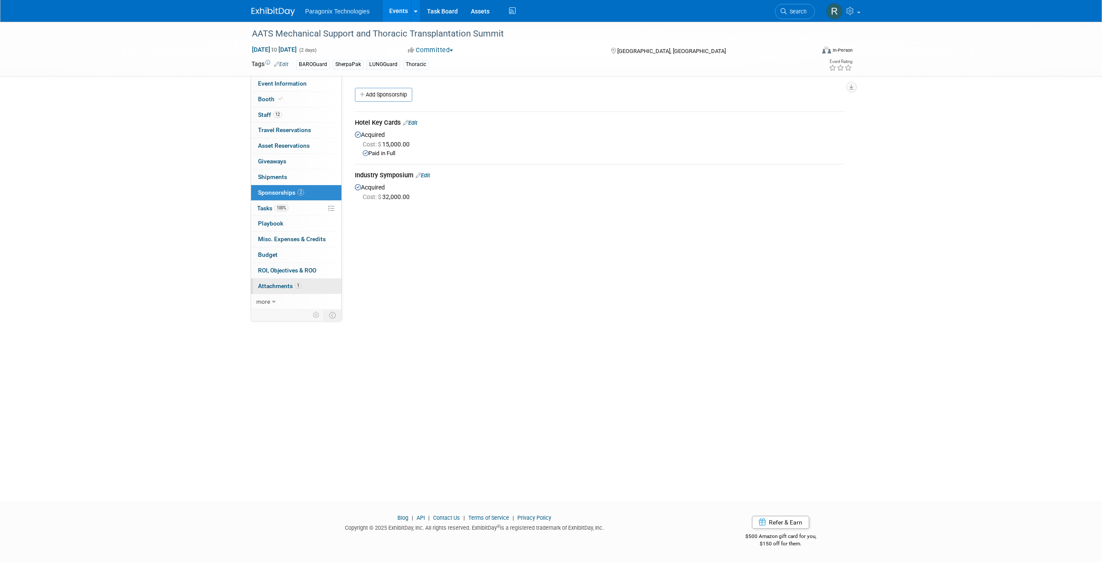
click at [278, 280] on link "1 Attachments 1" at bounding box center [296, 285] width 90 height 15
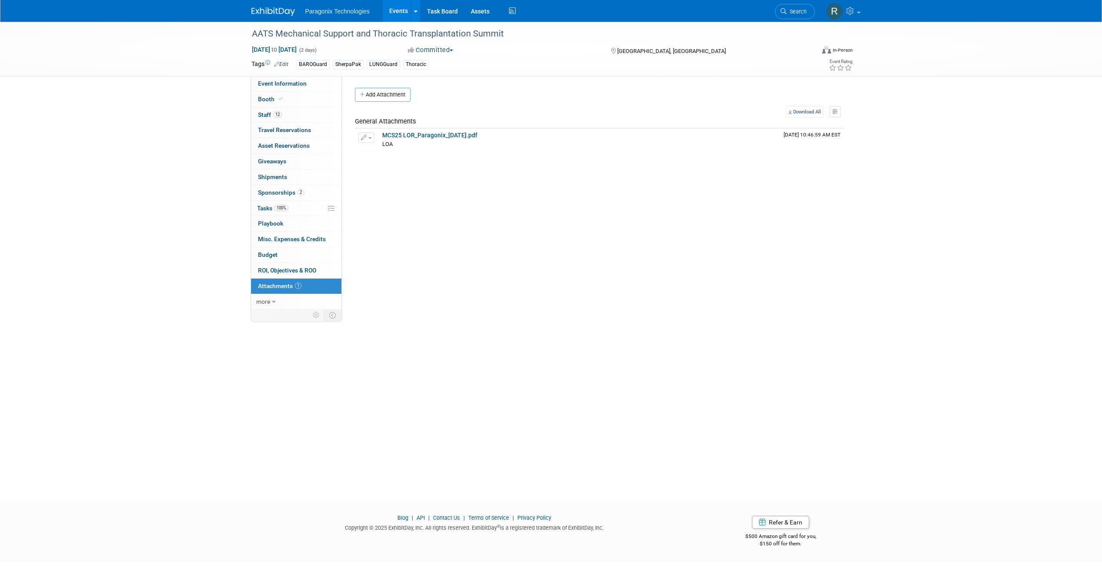
click at [394, 13] on link "Events" at bounding box center [399, 11] width 32 height 22
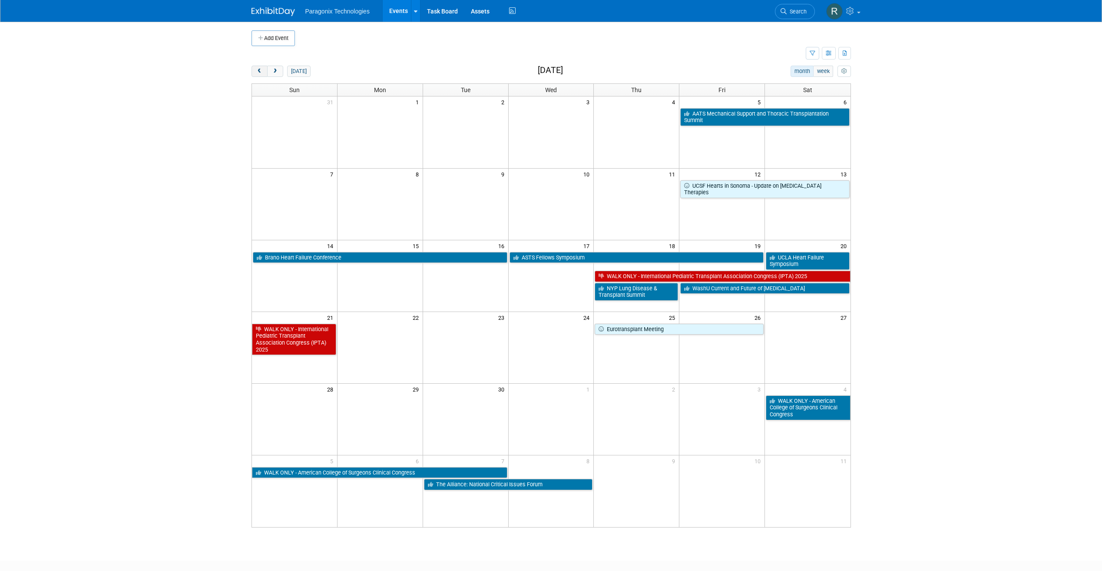
click at [256, 73] on span "prev" at bounding box center [259, 72] width 7 height 6
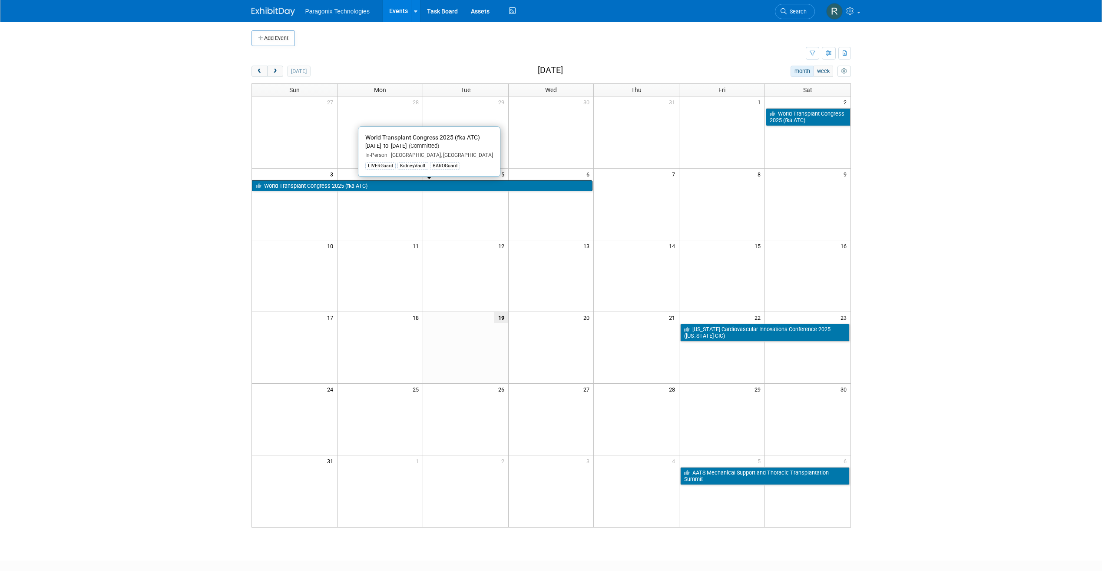
click at [395, 187] on link "World Transplant Congress 2025 (fka ATC)" at bounding box center [422, 185] width 341 height 11
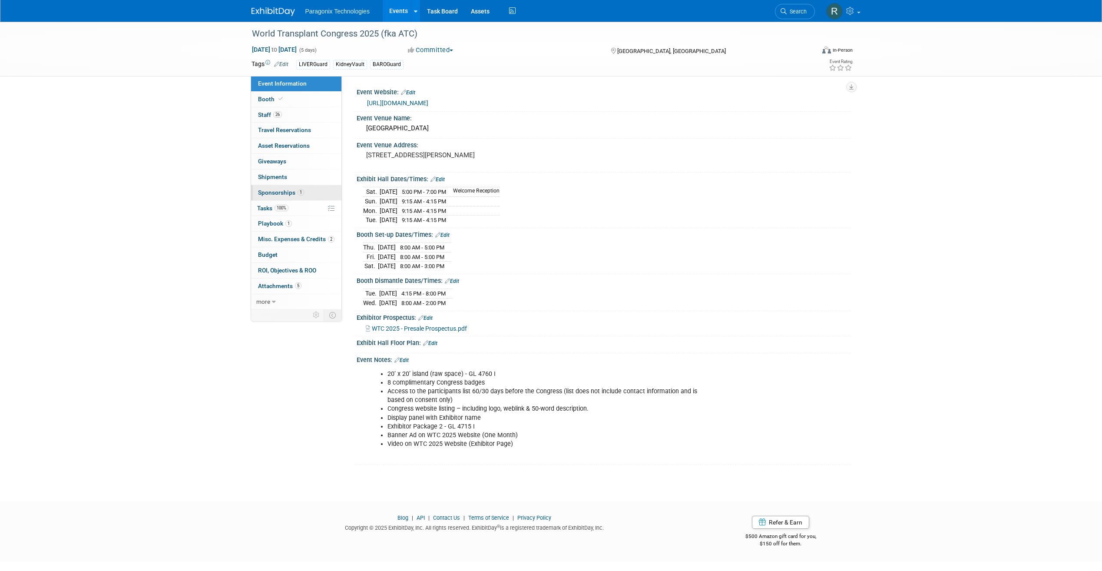
click at [321, 192] on link "1 Sponsorships 1" at bounding box center [296, 192] width 90 height 15
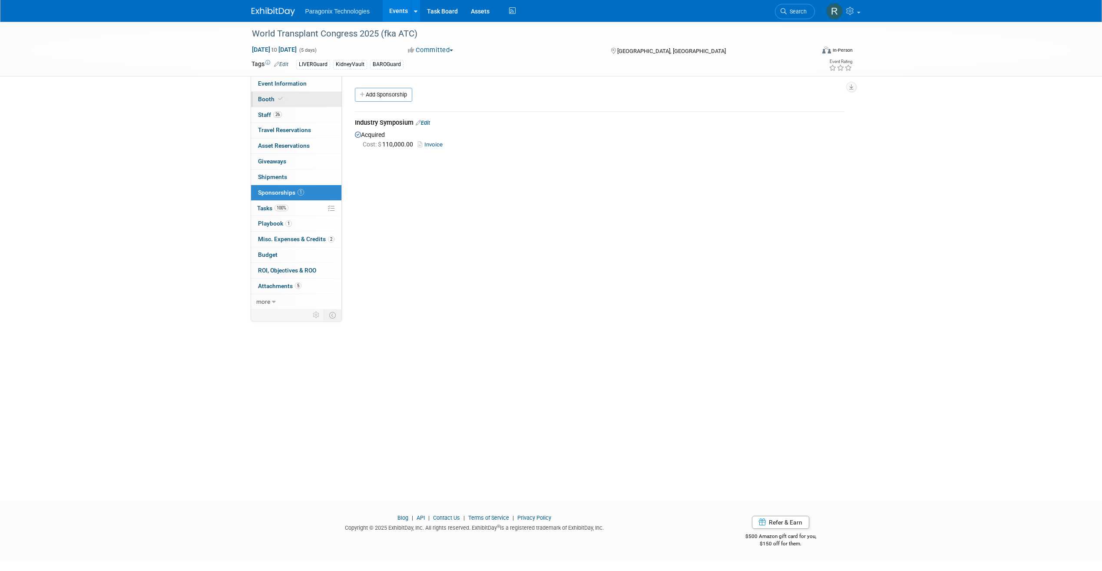
click at [307, 100] on link "Booth" at bounding box center [296, 99] width 90 height 15
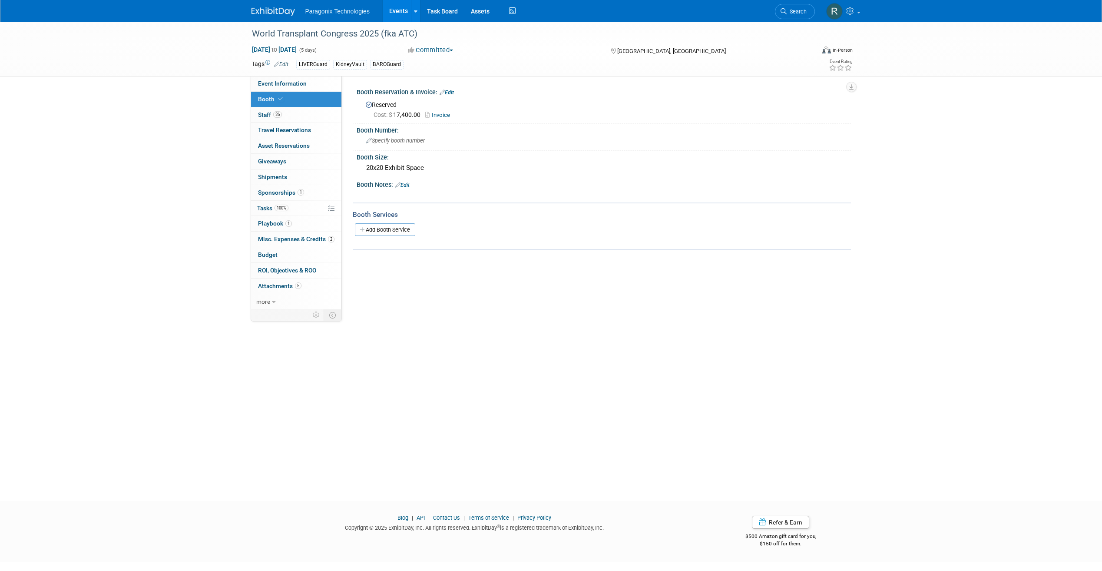
click at [402, 5] on link "Events" at bounding box center [399, 11] width 32 height 22
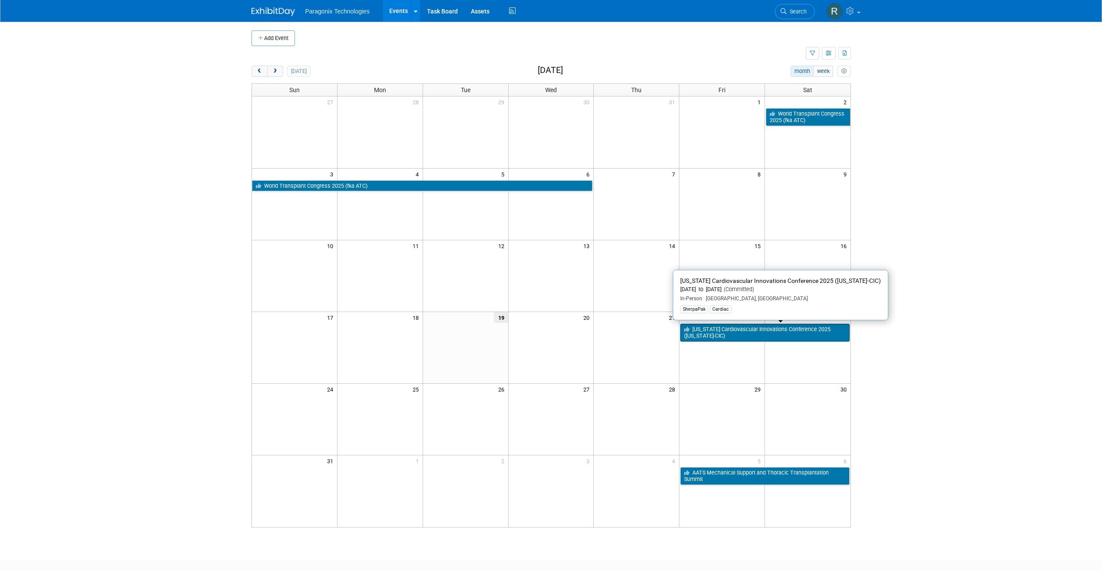
click at [781, 330] on link "Texas Cardiovascular Innovations Conference 2025 (Texas-CIC)" at bounding box center [764, 333] width 169 height 18
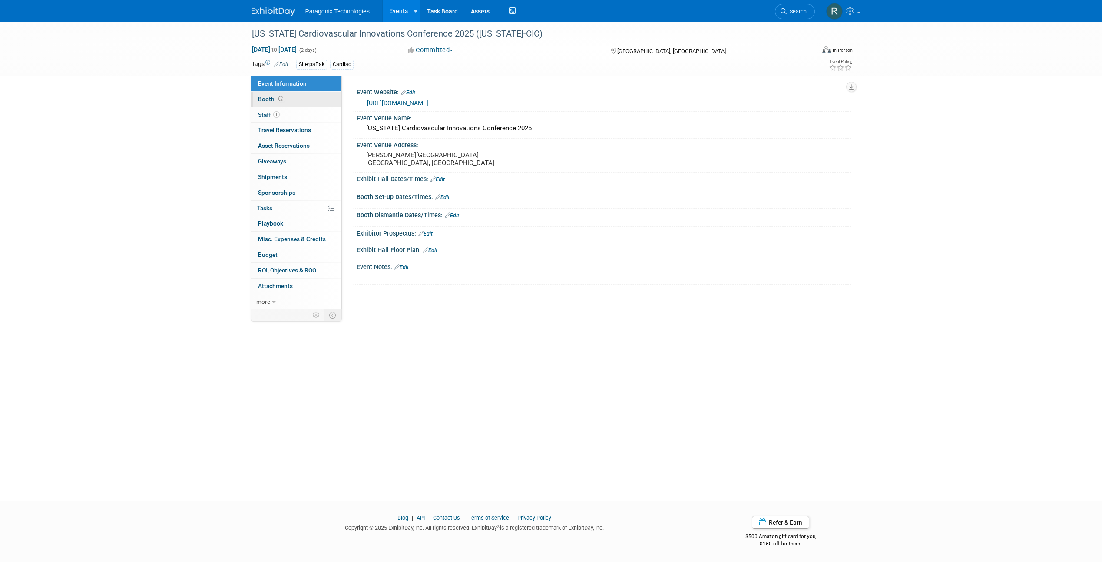
click at [296, 95] on link "Booth" at bounding box center [296, 99] width 90 height 15
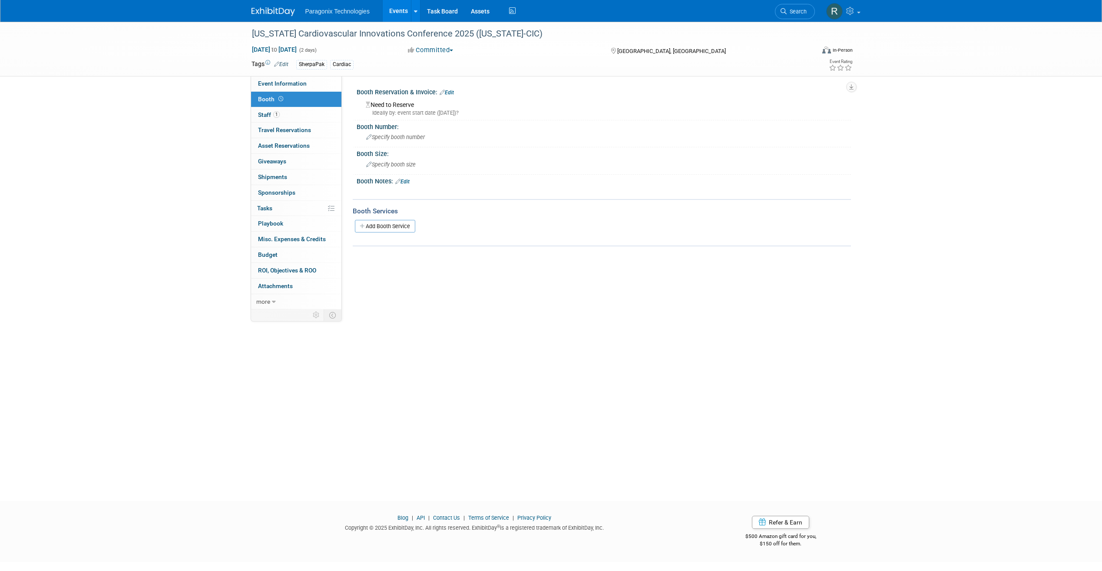
click at [450, 93] on link "Edit" at bounding box center [447, 92] width 14 height 6
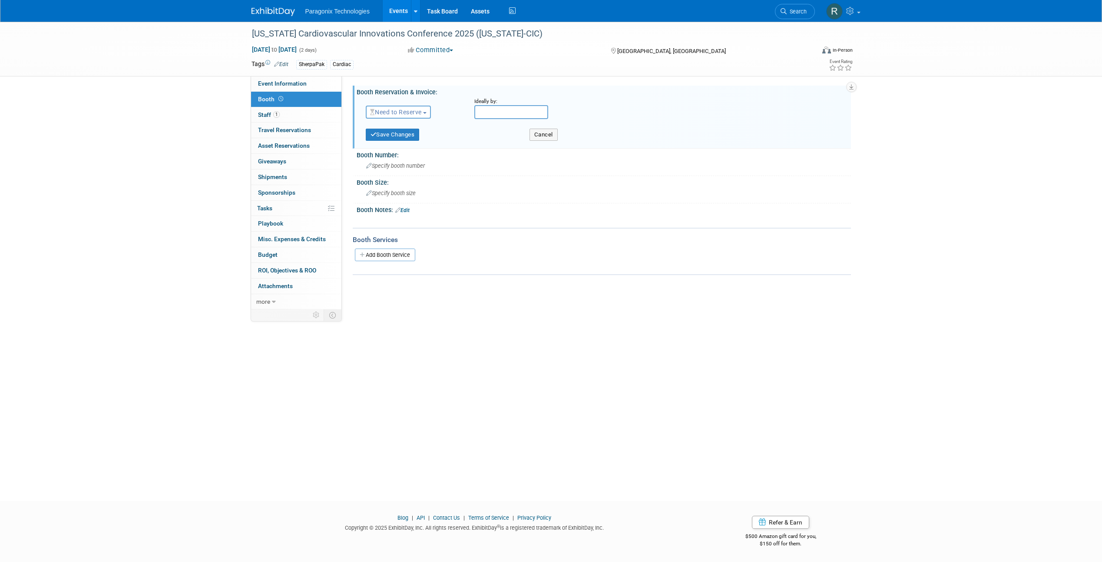
click at [419, 111] on span "Need to Reserve" at bounding box center [396, 112] width 52 height 7
click at [407, 137] on link "Reserved" at bounding box center [412, 139] width 93 height 12
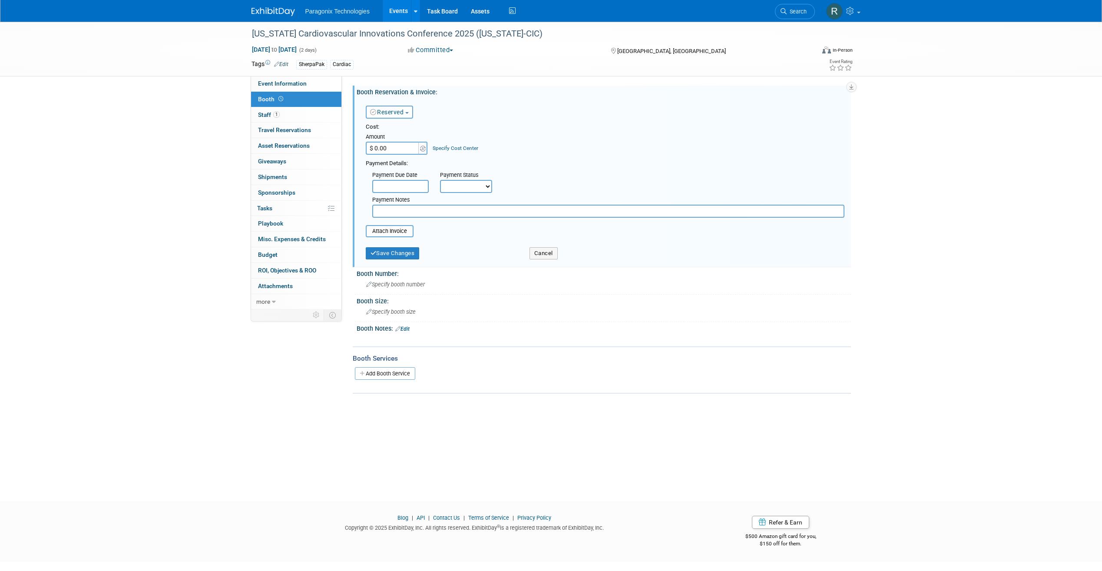
click at [378, 146] on input "$ 0.00" at bounding box center [393, 148] width 54 height 13
click at [377, 148] on input "$ 0.00" at bounding box center [393, 148] width 54 height 13
type input "$ 3,500.00"
click at [489, 194] on div "Payment Notes" at bounding box center [608, 205] width 485 height 25
click at [483, 189] on select "Not Paid Yet Partially Paid Paid in Full" at bounding box center [466, 186] width 52 height 13
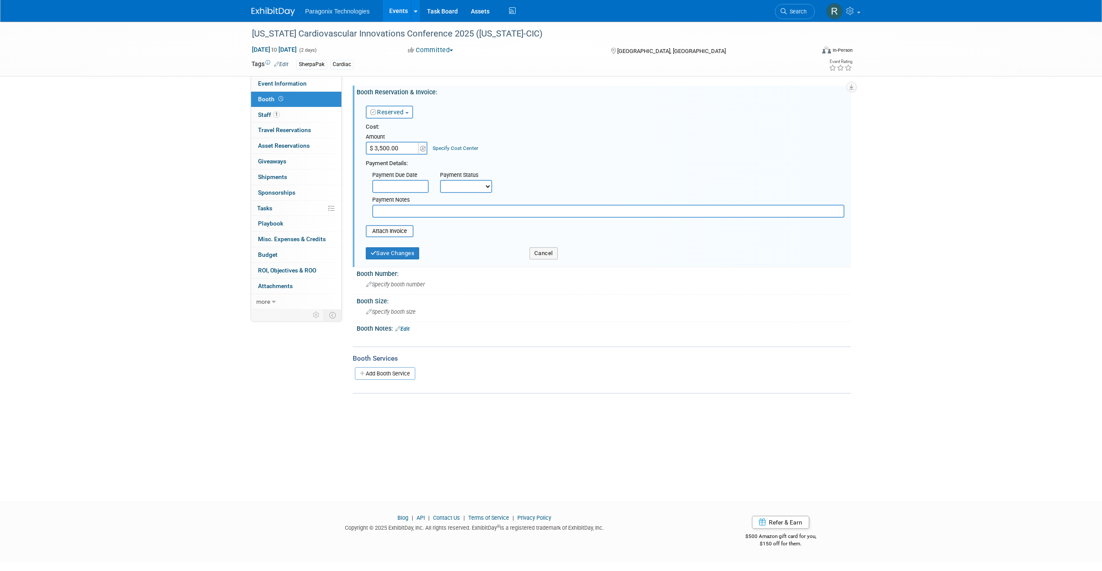
select select "1"
click at [440, 180] on select "Not Paid Yet Partially Paid Paid in Full" at bounding box center [466, 186] width 52 height 13
click at [378, 258] on button "Save Changes" at bounding box center [393, 253] width 54 height 12
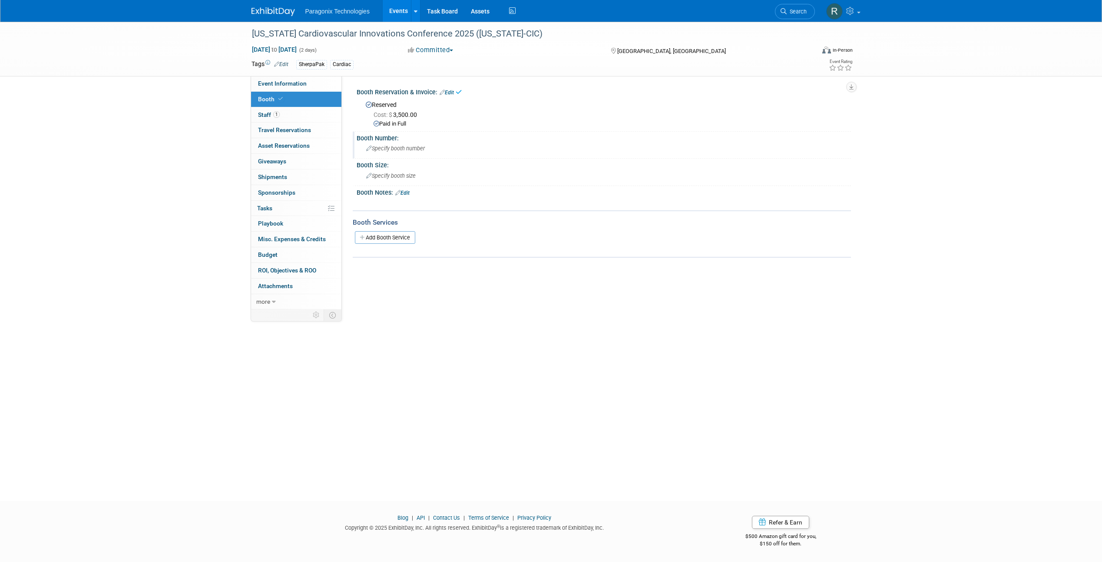
click at [389, 147] on span "Specify booth number" at bounding box center [395, 148] width 59 height 7
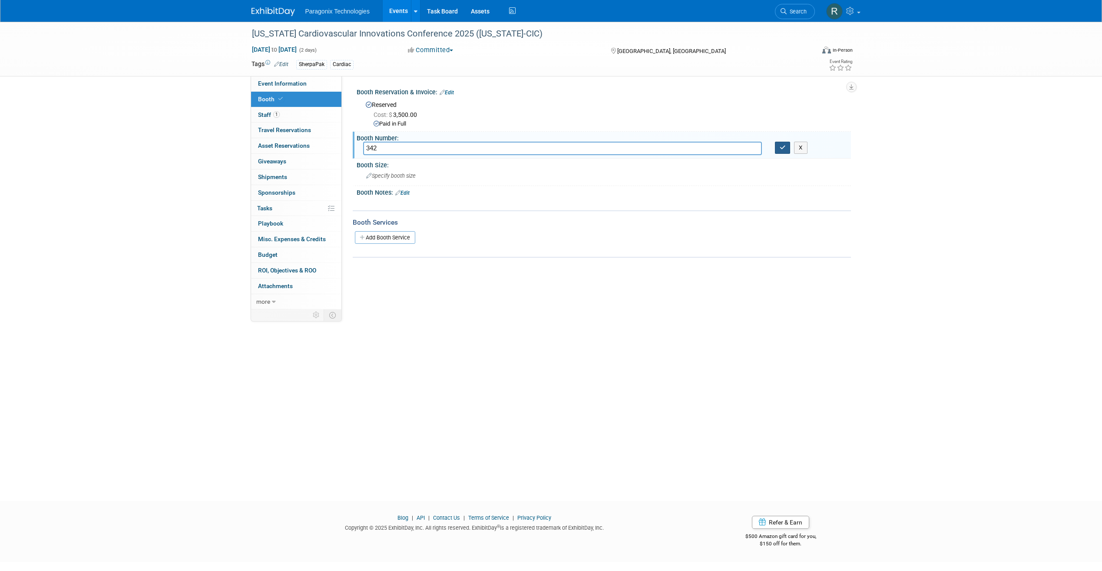
type input "342"
click at [786, 147] on button "button" at bounding box center [783, 148] width 16 height 12
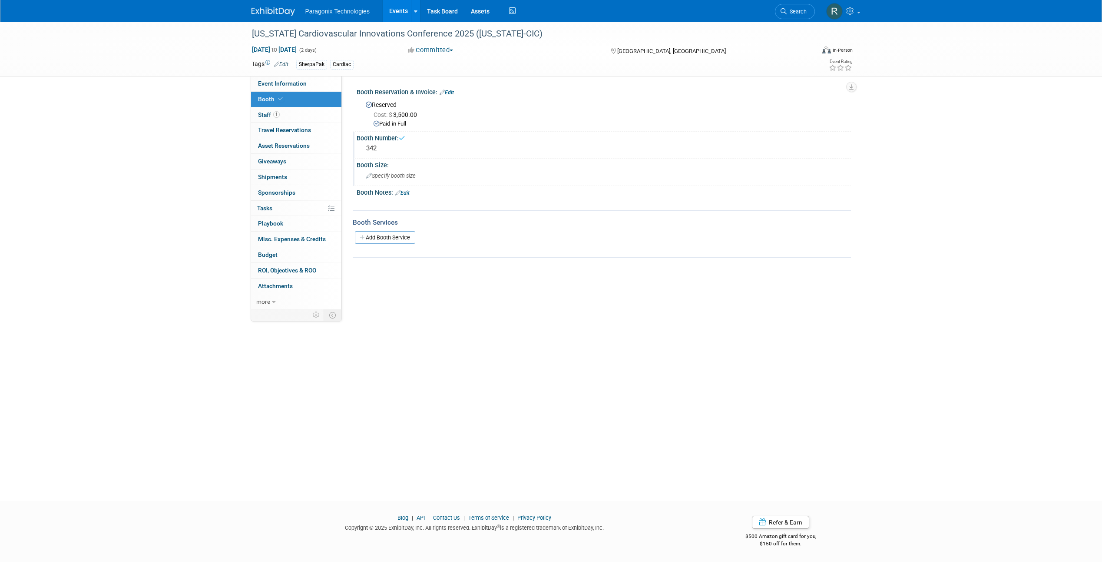
click at [387, 172] on span "Specify booth size" at bounding box center [391, 175] width 50 height 7
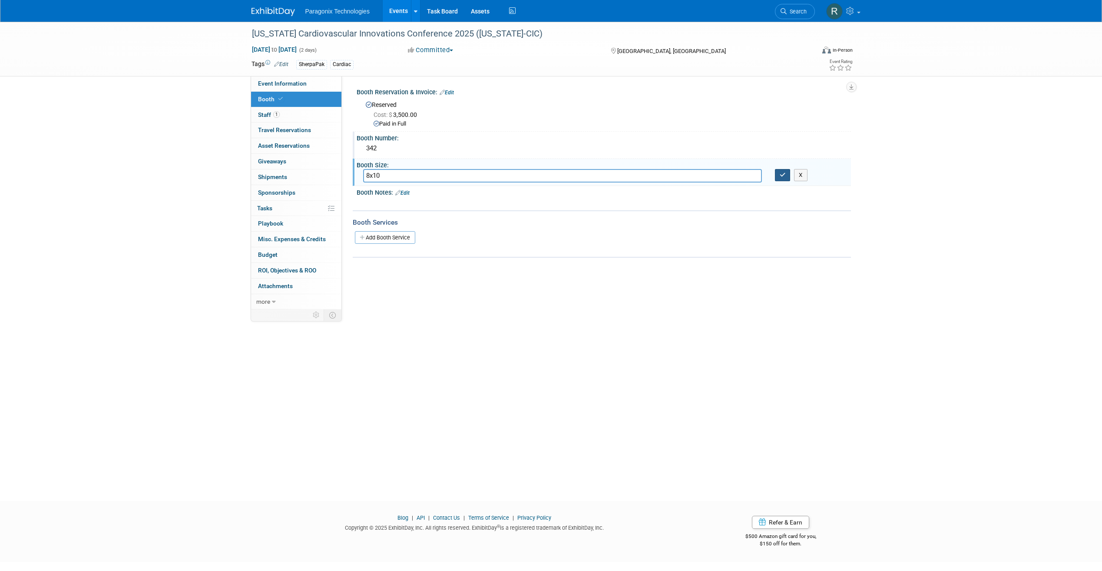
type input "8x10"
click at [784, 171] on button "button" at bounding box center [783, 175] width 16 height 12
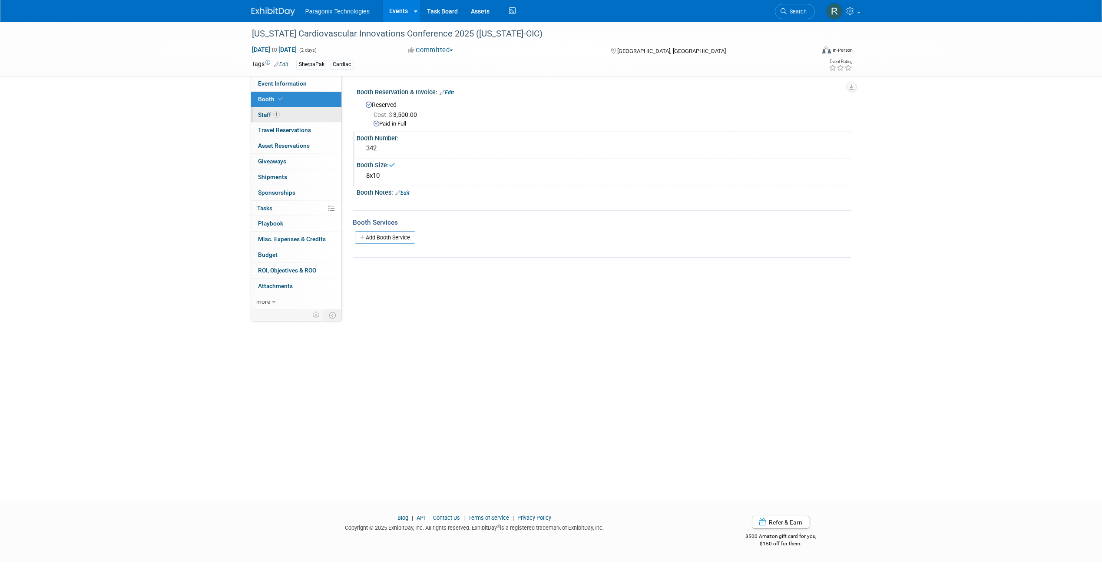
click at [307, 116] on link "1 Staff 1" at bounding box center [296, 114] width 90 height 15
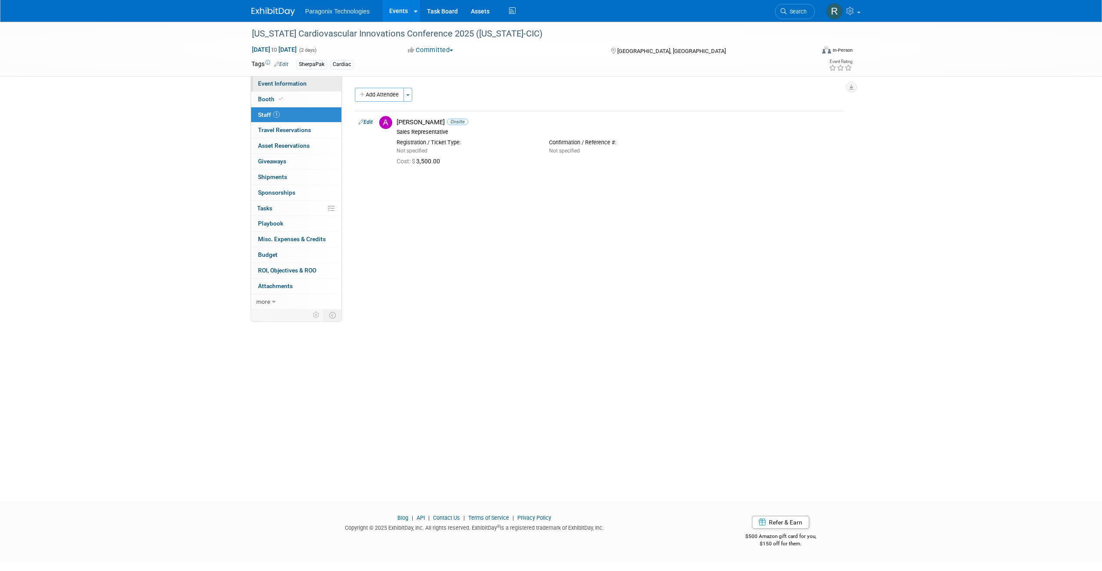
click at [301, 88] on link "Event Information" at bounding box center [296, 83] width 90 height 15
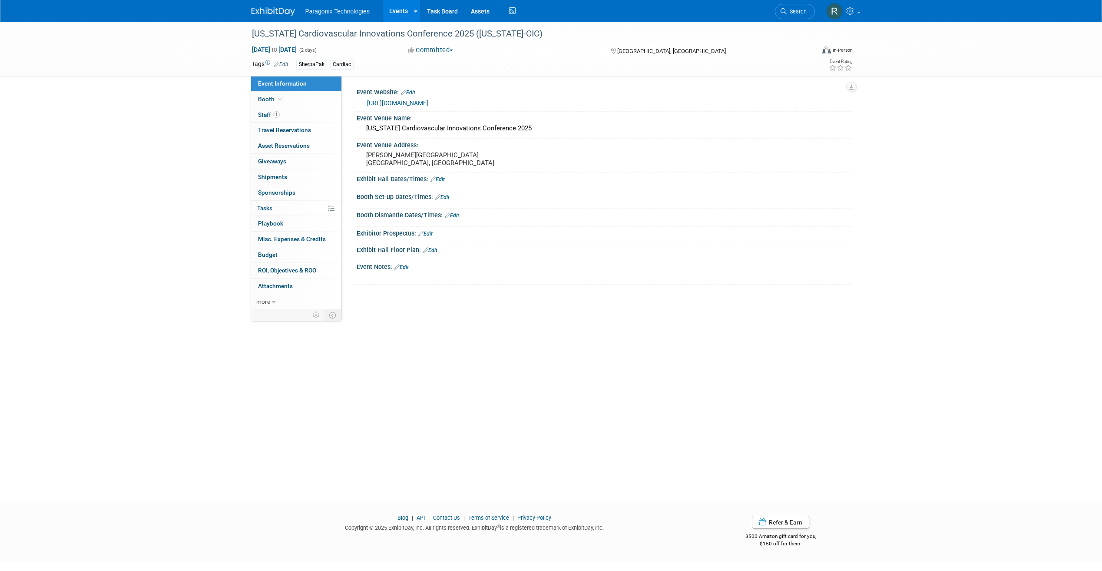
click at [392, 9] on link "Events" at bounding box center [399, 11] width 32 height 22
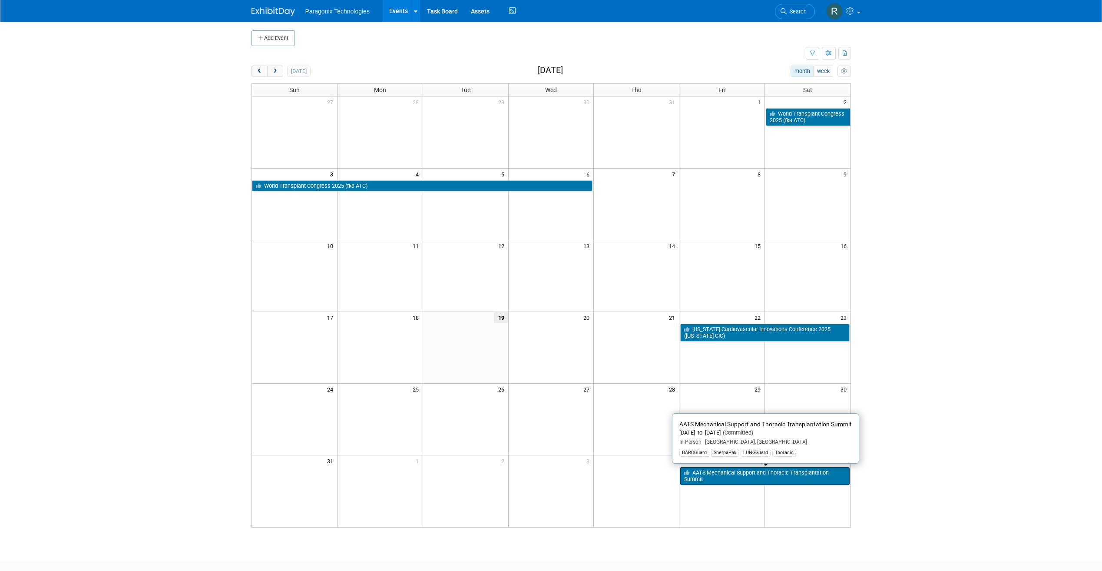
click at [719, 479] on link "AATS Mechanical Support and Thoracic Transplantation Summit" at bounding box center [764, 476] width 169 height 18
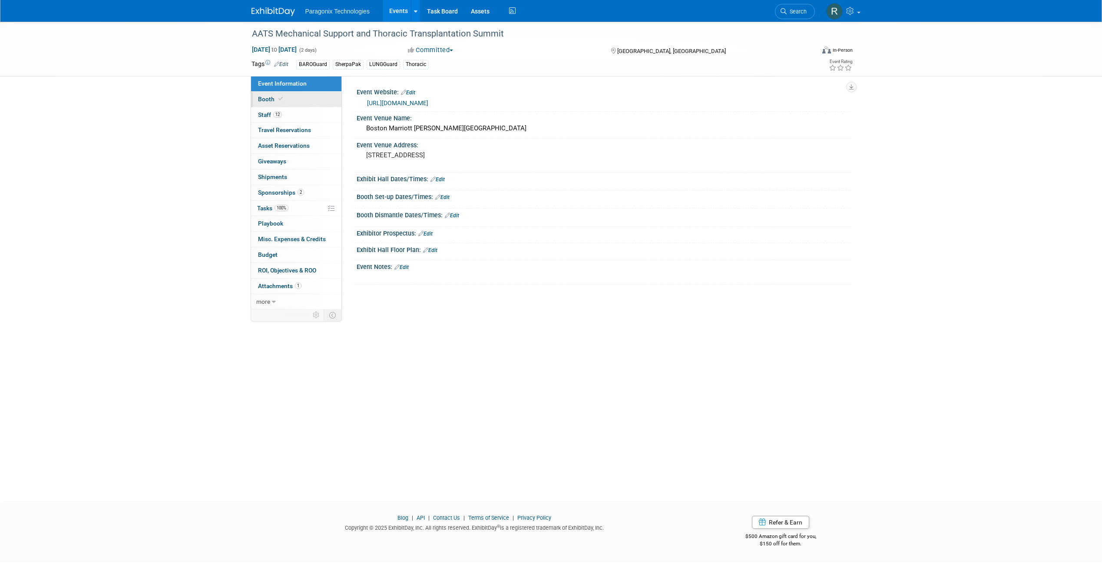
click at [294, 102] on link "Booth" at bounding box center [296, 99] width 90 height 15
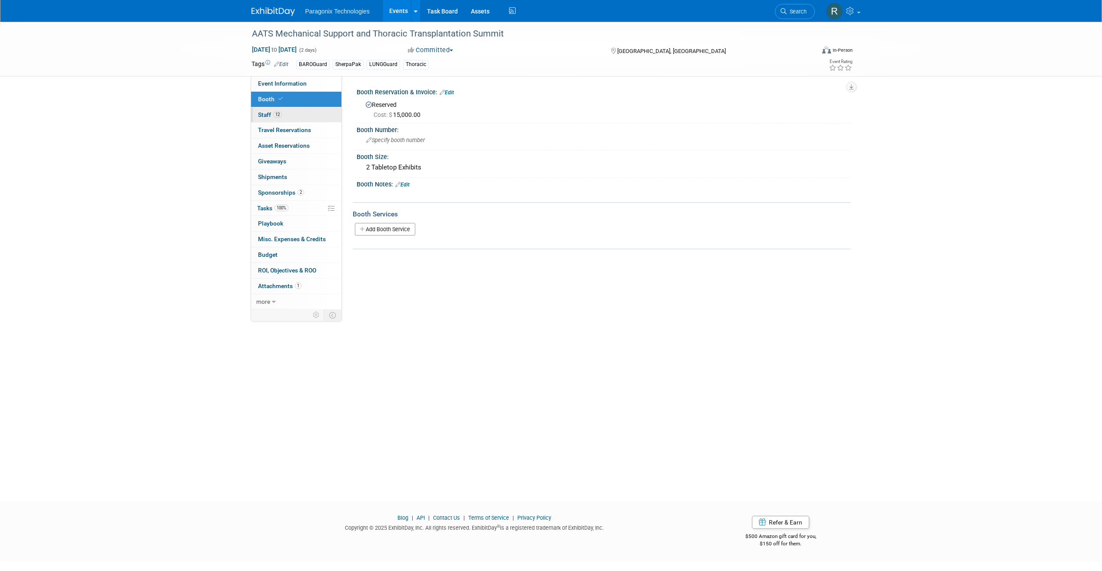
click at [297, 115] on link "12 Staff 12" at bounding box center [296, 114] width 90 height 15
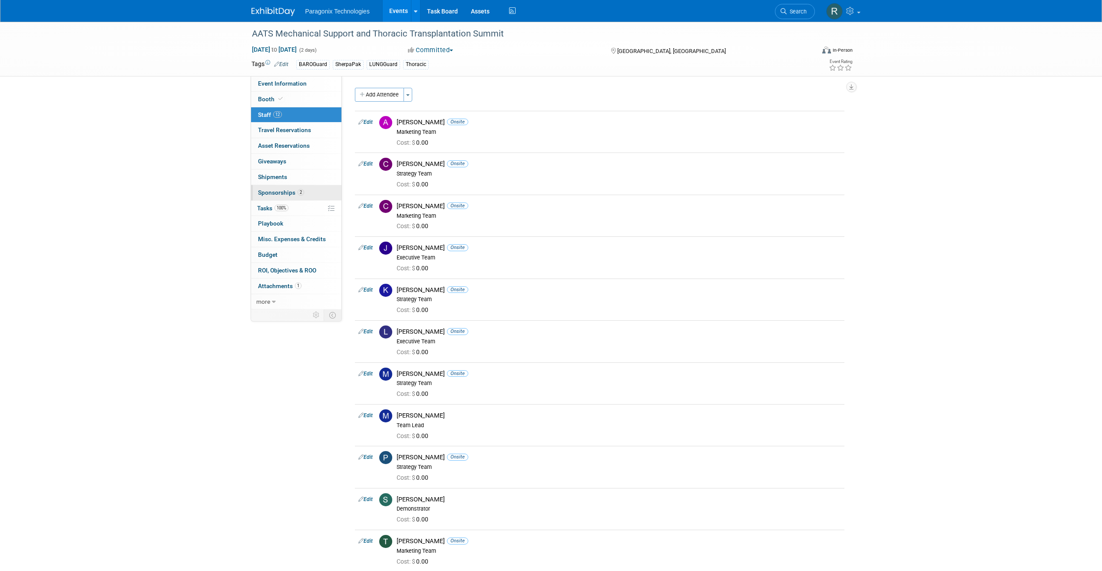
click at [292, 193] on span "Sponsorships 2" at bounding box center [281, 192] width 46 height 7
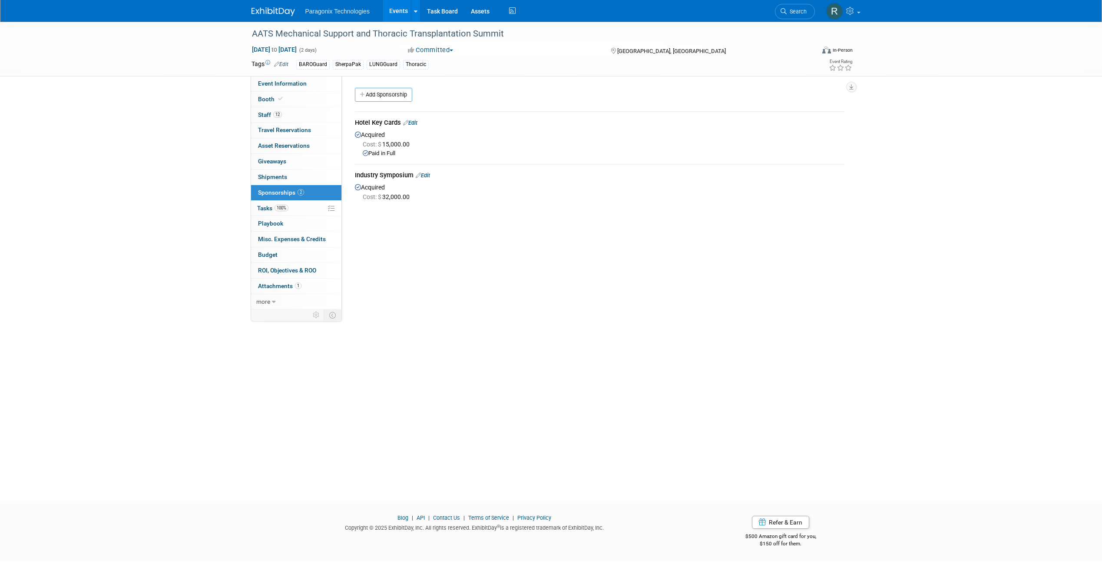
click at [399, 14] on link "Events" at bounding box center [399, 11] width 32 height 22
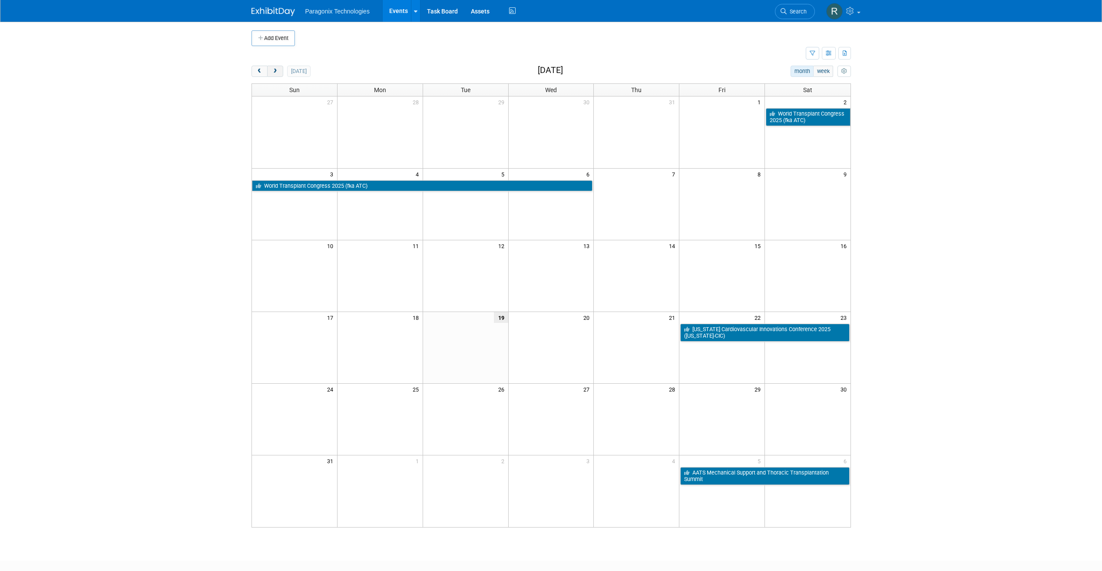
click at [275, 73] on span "next" at bounding box center [275, 72] width 7 height 6
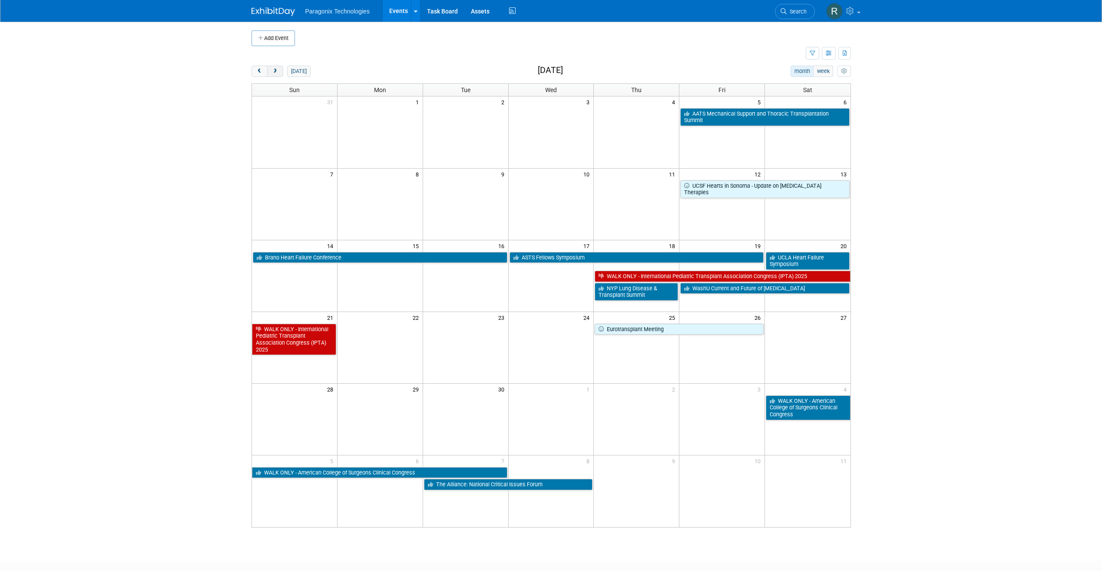
click at [271, 69] on button "next" at bounding box center [275, 71] width 16 height 11
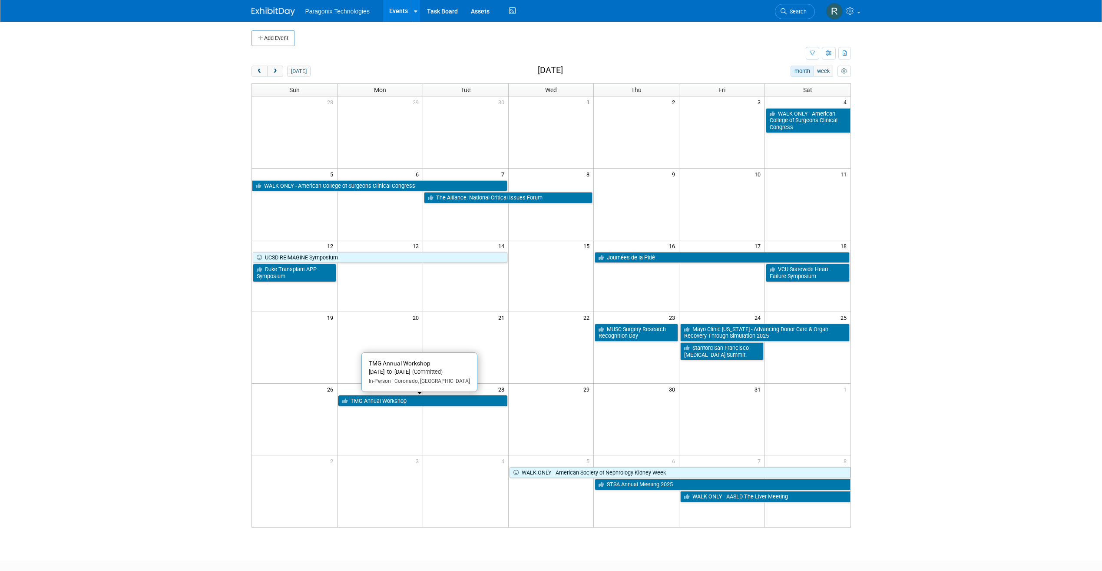
click at [366, 398] on link "TMG Annual Workshop" at bounding box center [422, 400] width 169 height 11
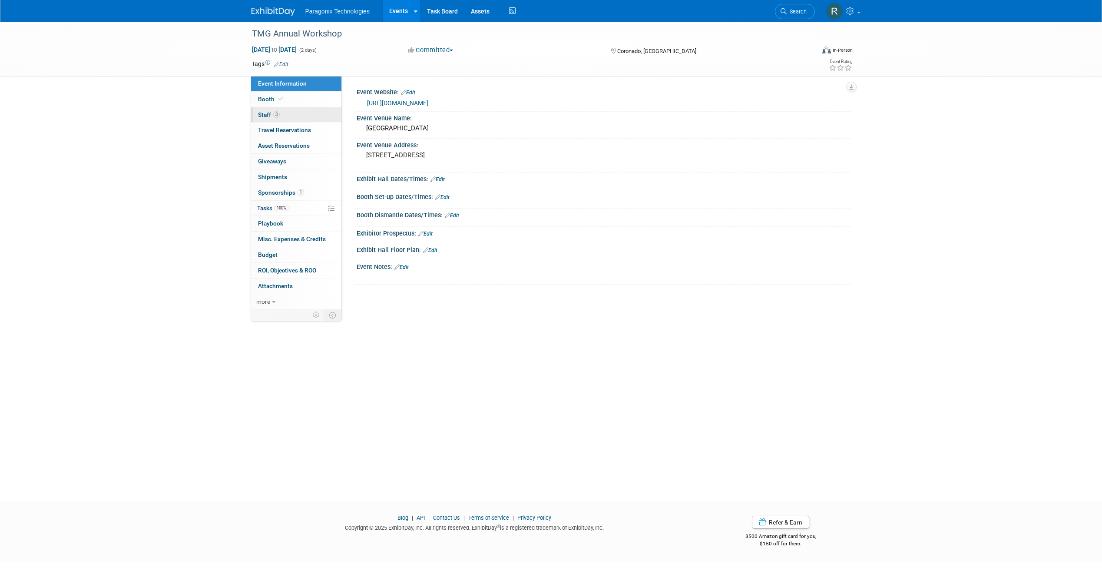
click at [293, 110] on link "3 Staff 3" at bounding box center [296, 114] width 90 height 15
